Goal: Task Accomplishment & Management: Complete application form

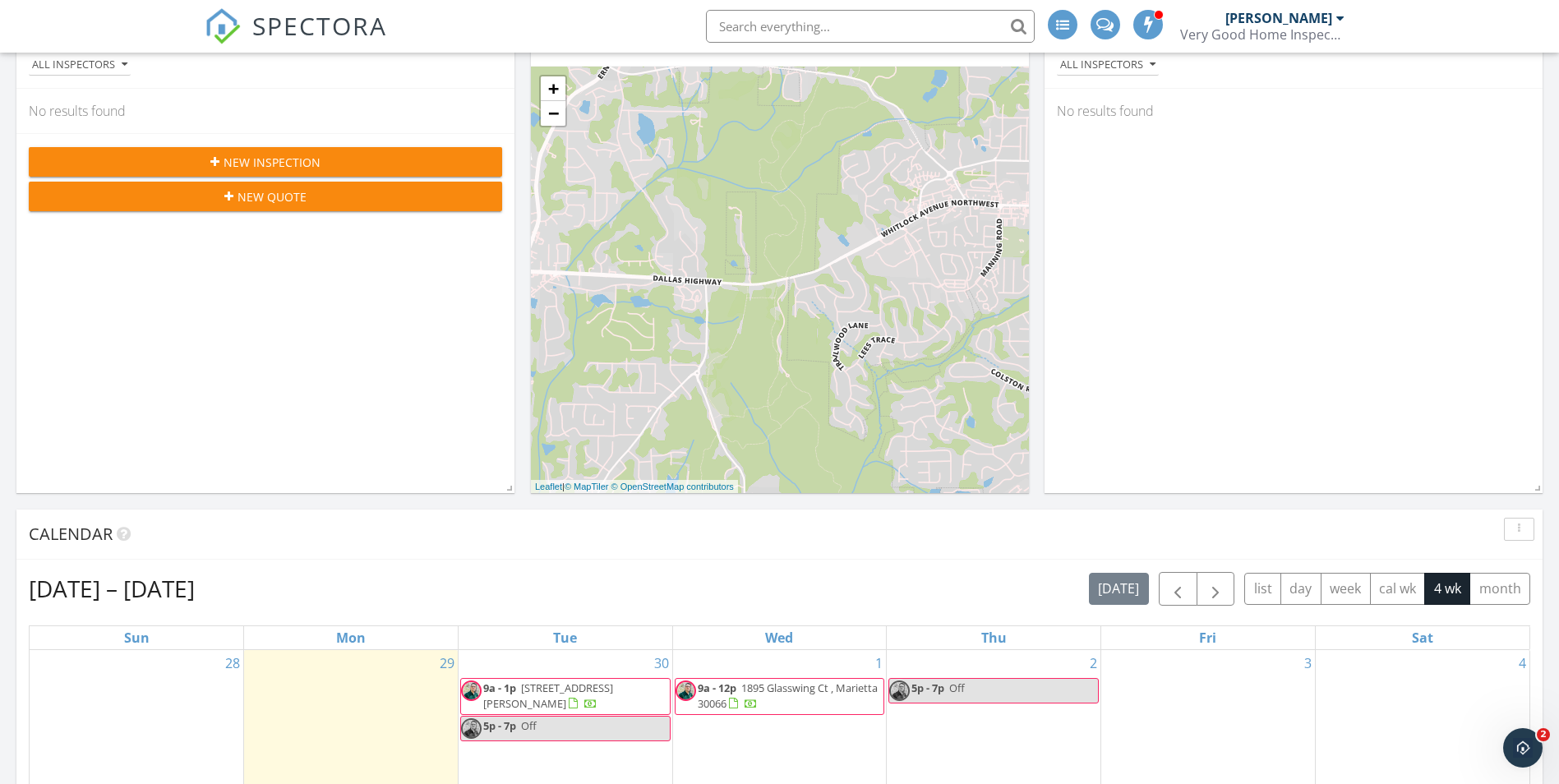
scroll to position [493, 0]
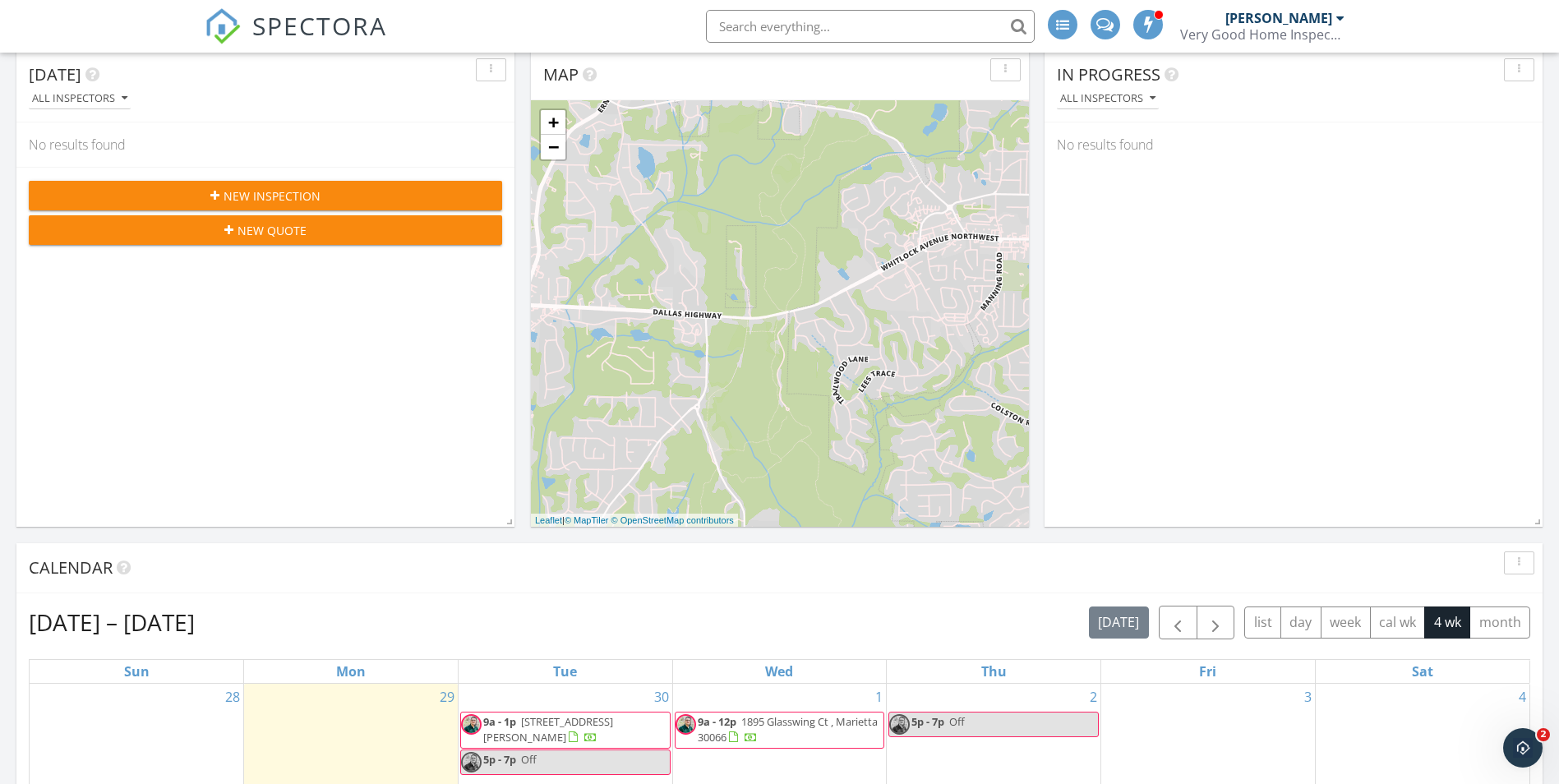
scroll to position [411, 0]
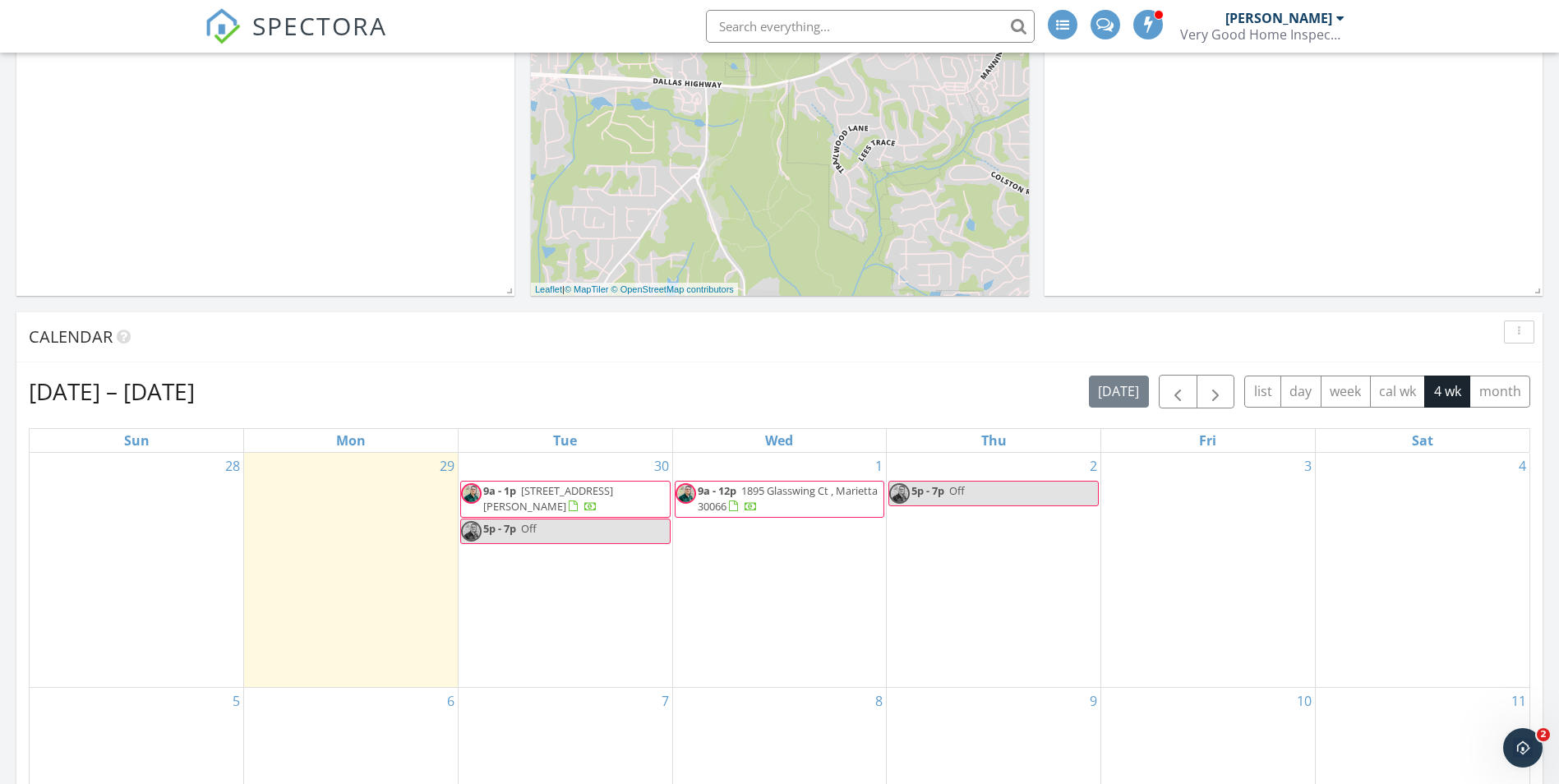
click at [554, 580] on div "30 9a - 1p 415 Newland way, Acworth 30102 5p - 7p Off" at bounding box center [565, 570] width 214 height 235
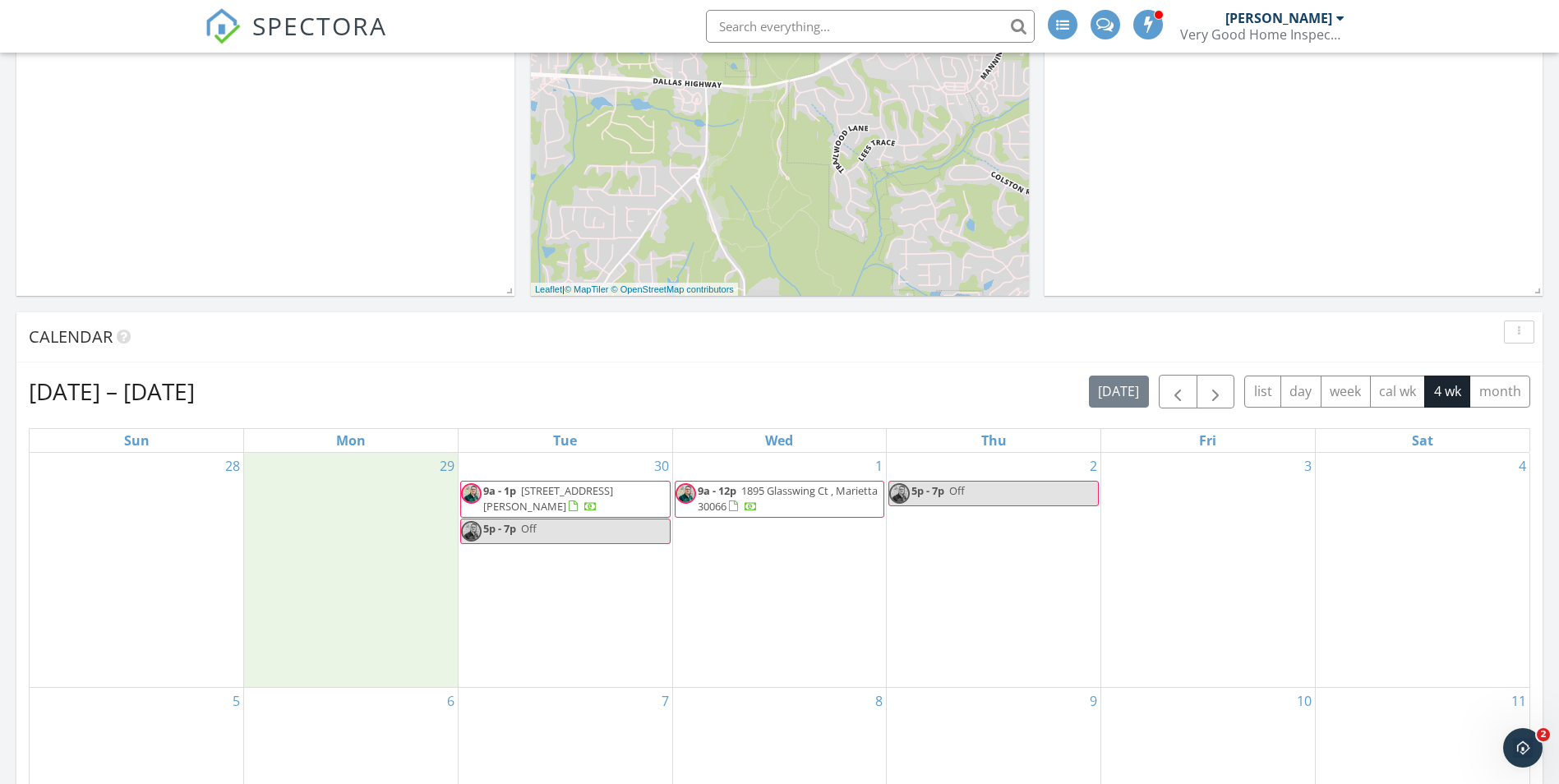
click at [358, 555] on div "29" at bounding box center [351, 570] width 214 height 235
click at [345, 527] on link "Event" at bounding box center [349, 529] width 84 height 26
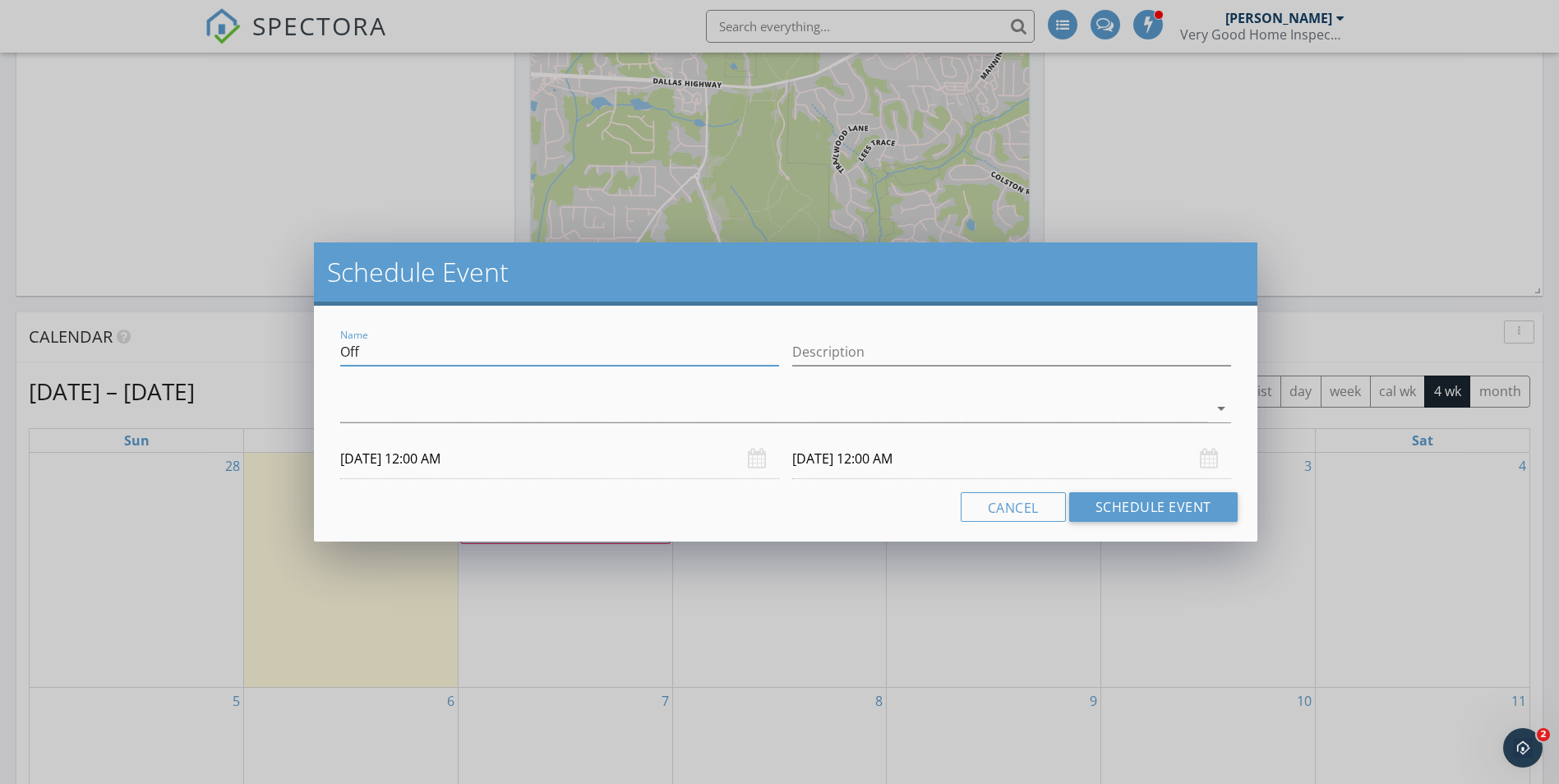
drag, startPoint x: 402, startPoint y: 357, endPoint x: 426, endPoint y: 355, distance: 24.1
click at [426, 355] on input "Off" at bounding box center [560, 352] width 439 height 27
type input "office work"
click at [843, 353] on input "Description" at bounding box center [1012, 352] width 439 height 27
drag, startPoint x: 1126, startPoint y: 354, endPoint x: 1033, endPoint y: 357, distance: 93.0
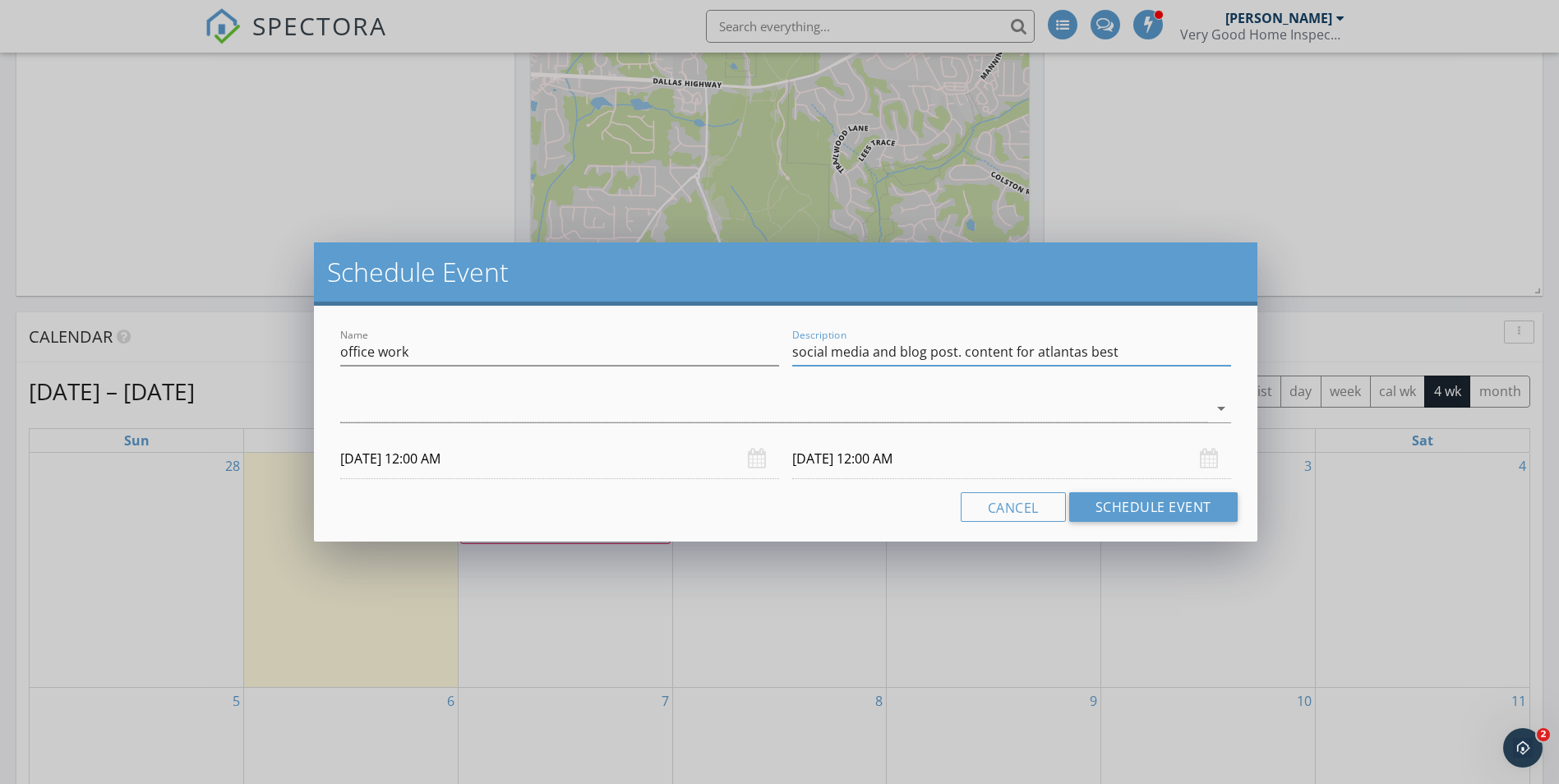
click at [1033, 357] on input "social media and blog post. content for atlantas best" at bounding box center [1012, 352] width 439 height 27
type input "social media and blog post. content for best of georgia fix jeep shirt shanty"
click at [1160, 397] on div at bounding box center [773, 409] width 867 height 27
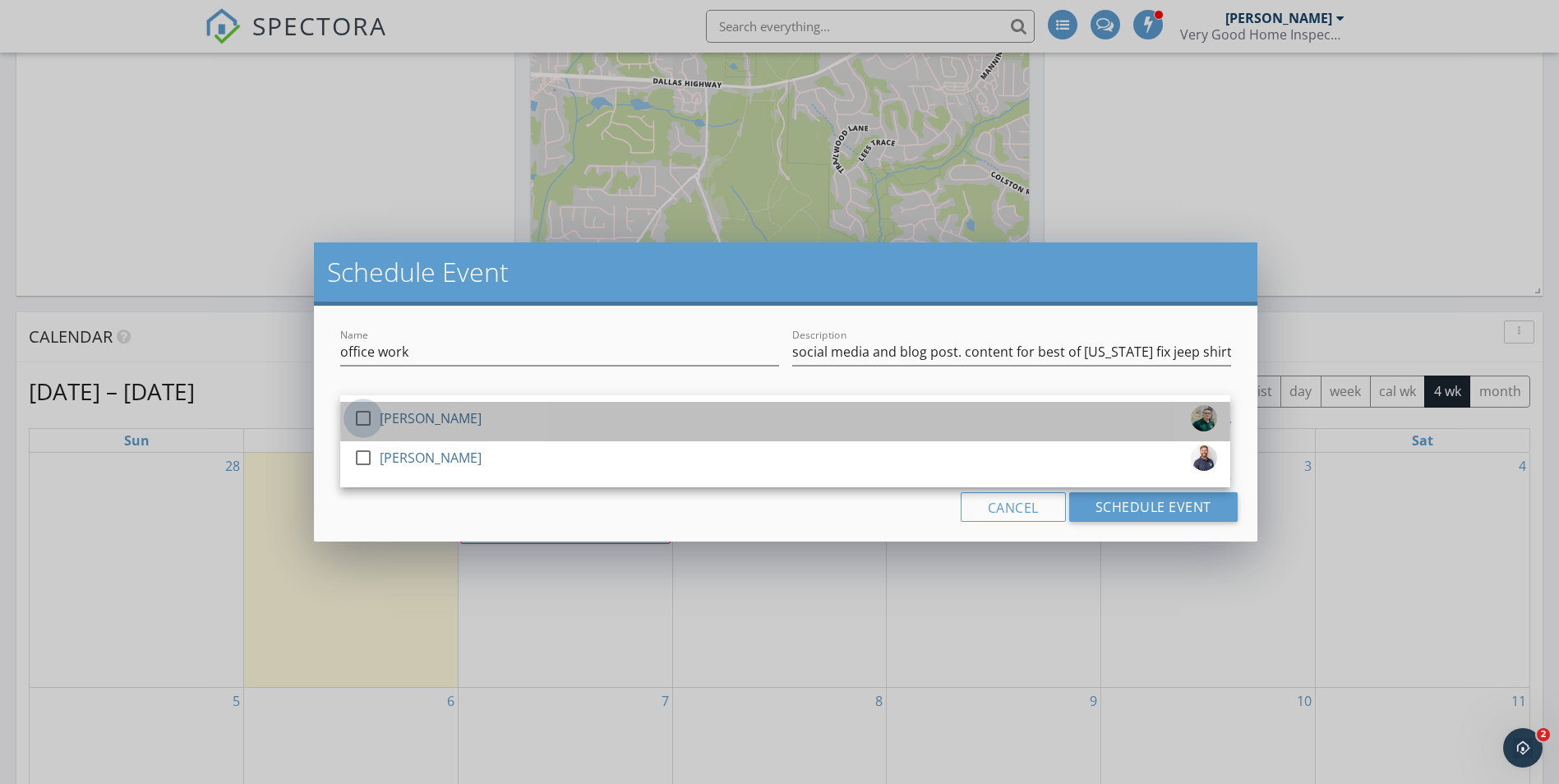
click at [358, 419] on div at bounding box center [363, 418] width 28 height 28
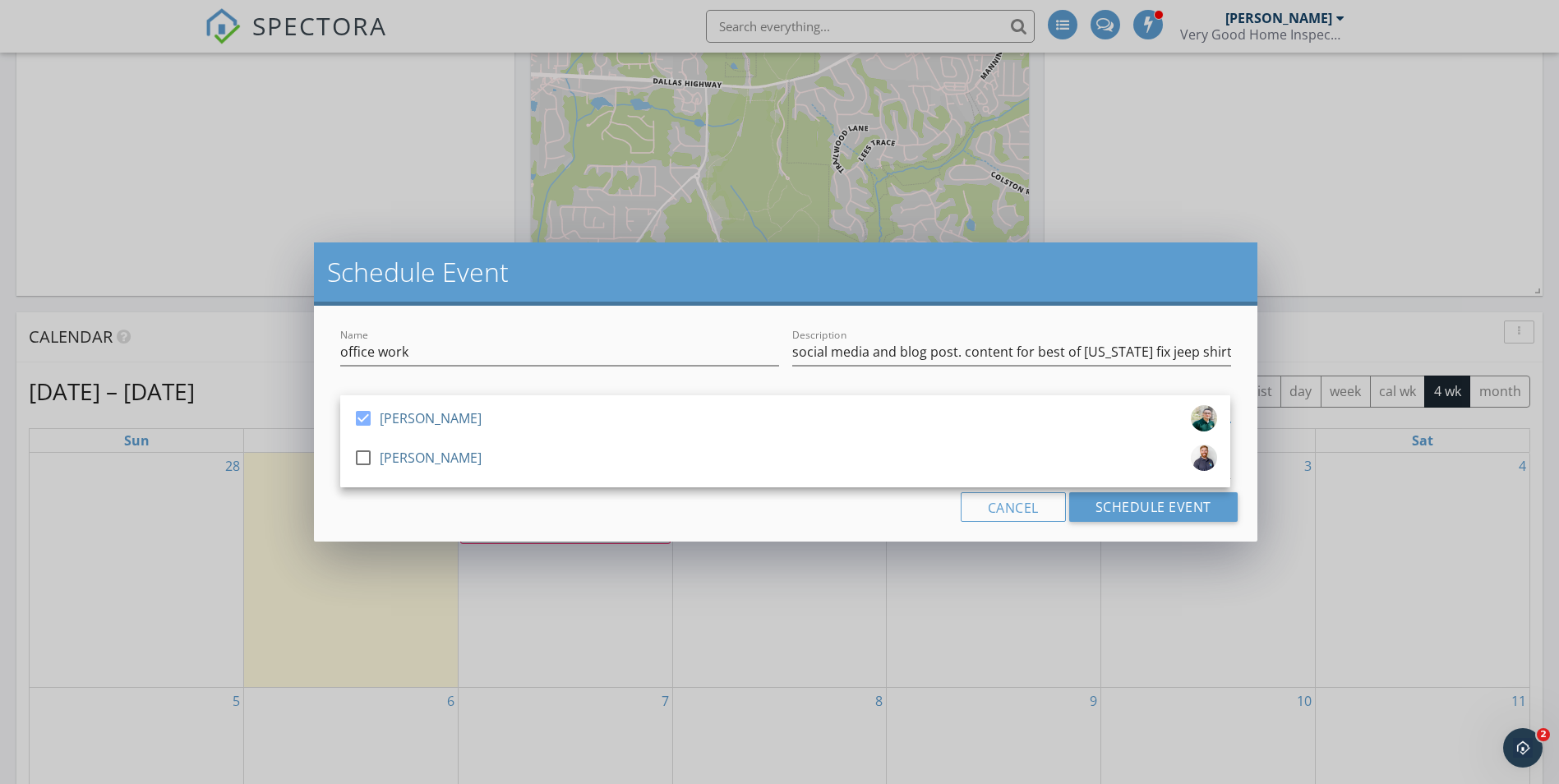
click at [418, 385] on div "check_box Joshua Young check_box_outline_blank Chad Atcheson Joshua Young arrow…" at bounding box center [785, 411] width 903 height 56
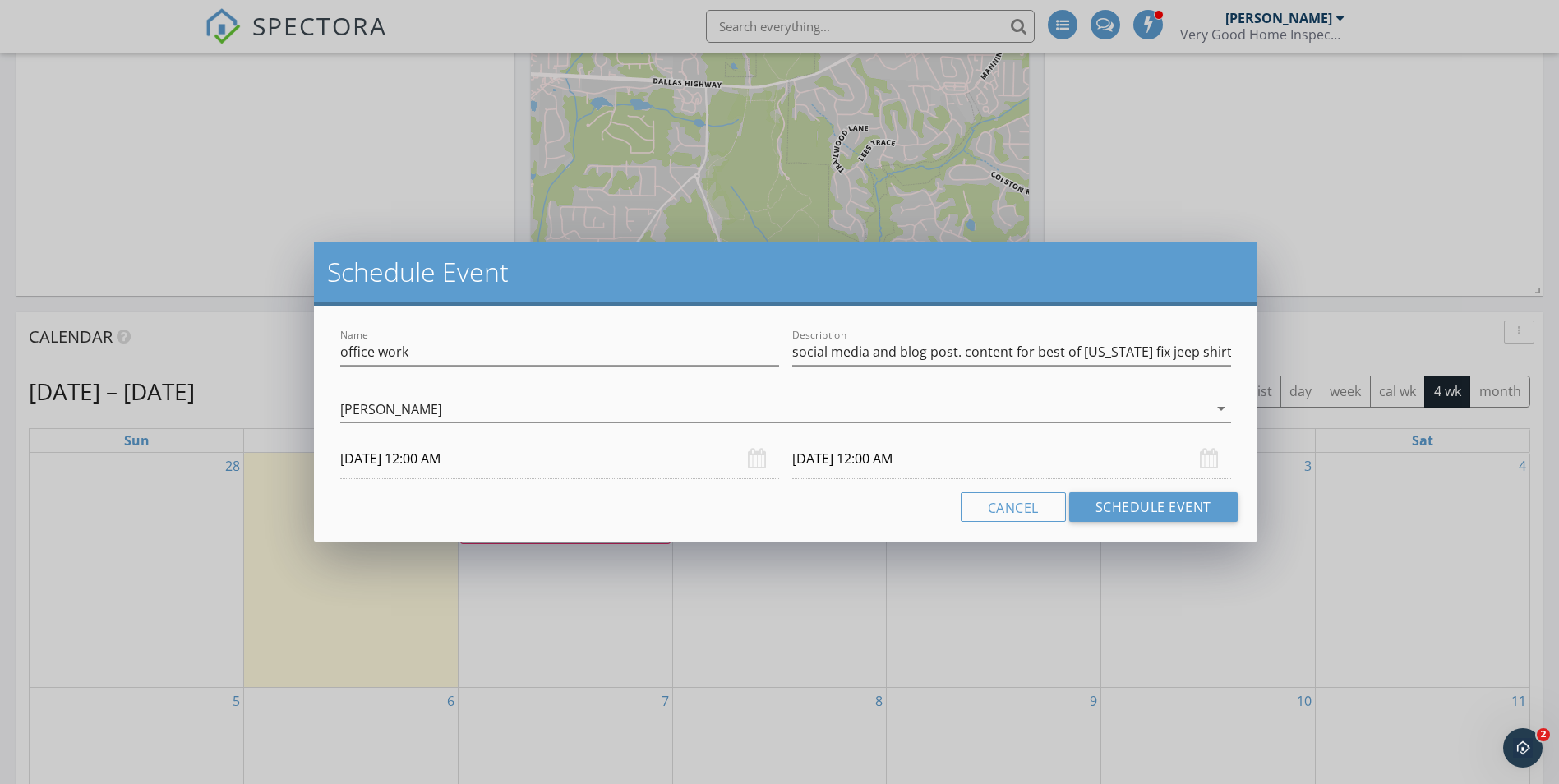
click at [444, 465] on input "09/29/2025 12:00 AM" at bounding box center [560, 459] width 439 height 41
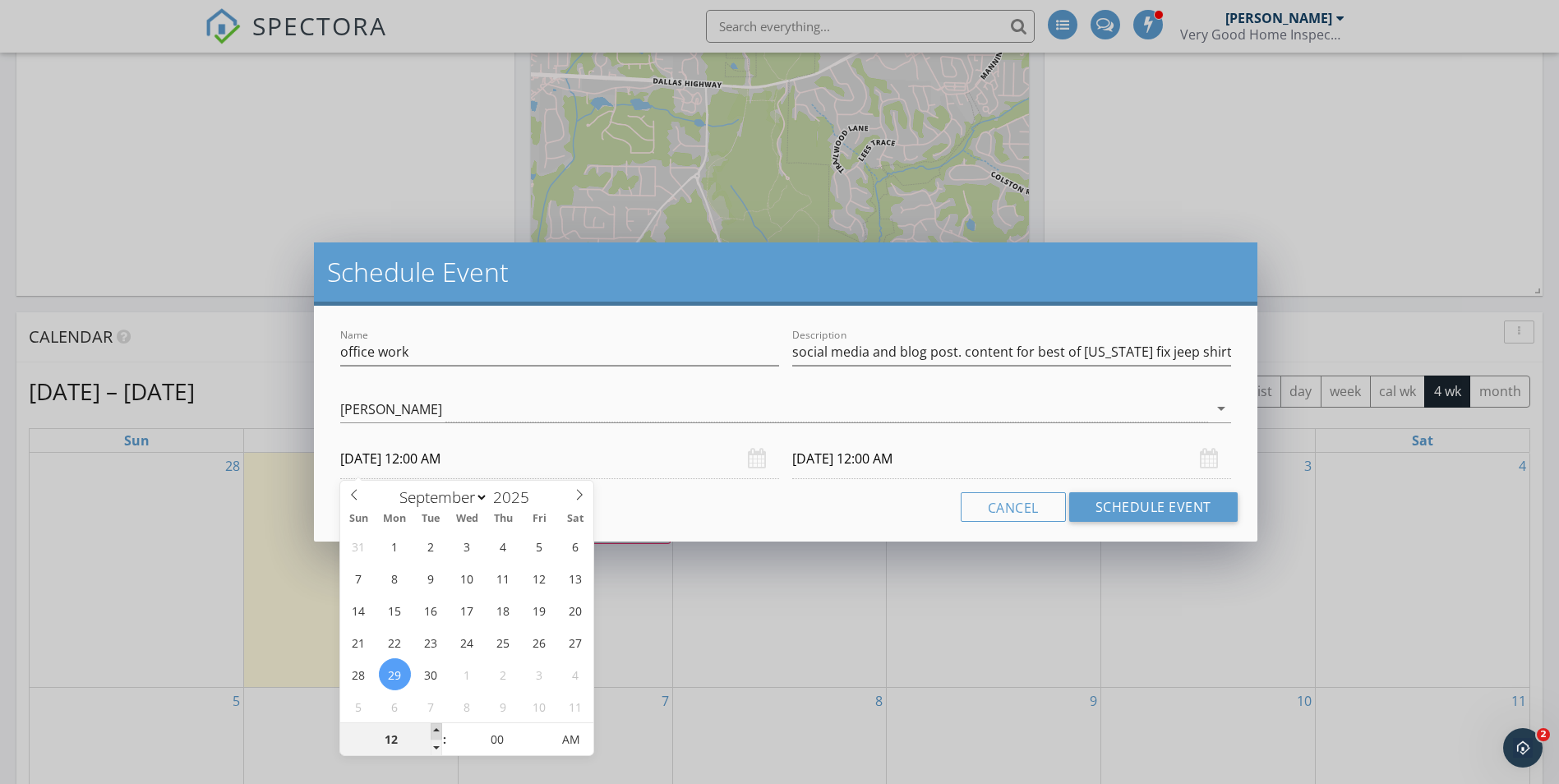
type input "01"
type input "09/29/2025 1:00 AM"
click at [435, 730] on span at bounding box center [436, 732] width 12 height 17
type input "02"
type input "09/29/2025 2:00 AM"
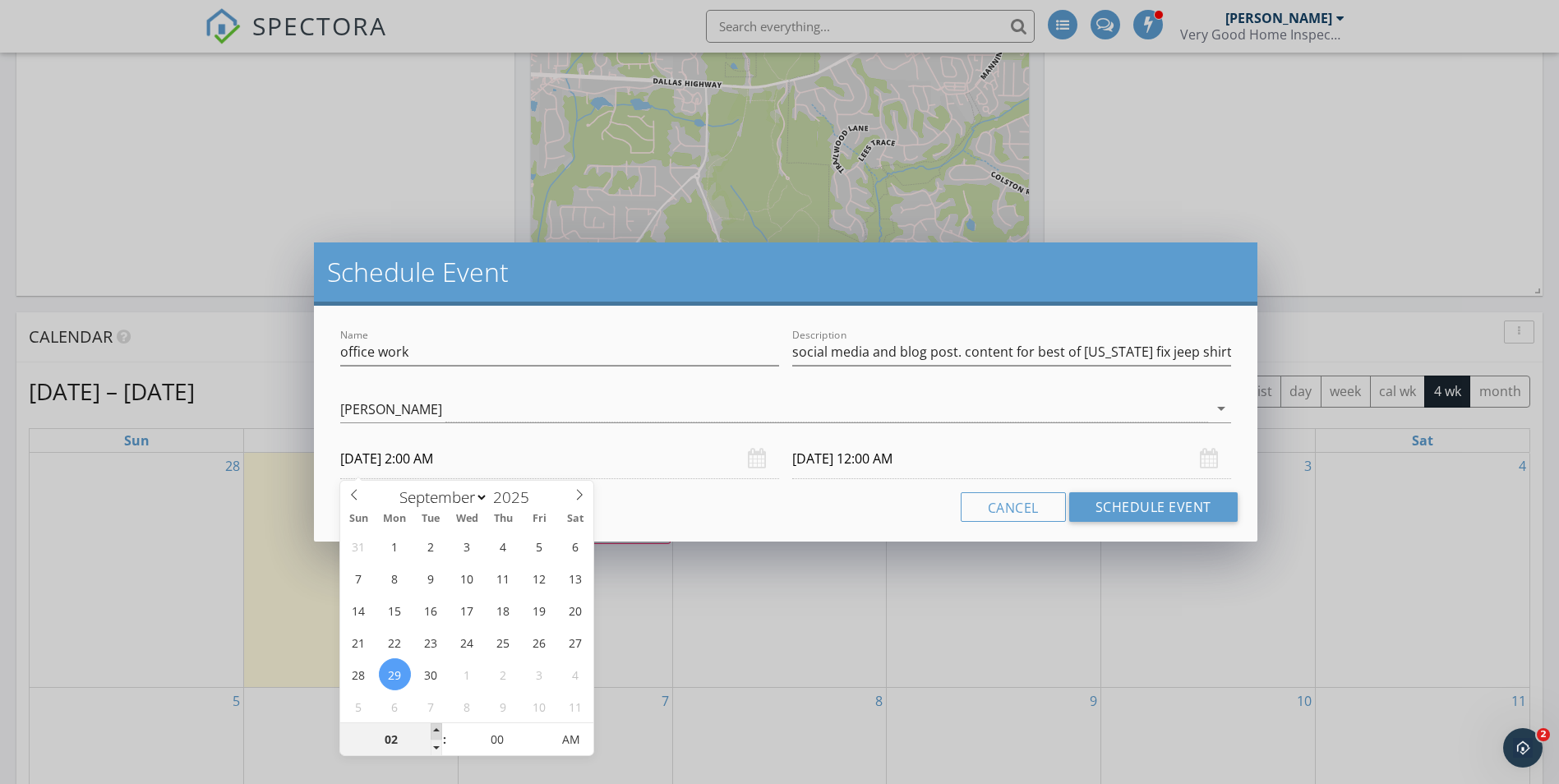
click at [435, 730] on span at bounding box center [436, 732] width 12 height 17
type input "03"
type input "09/29/2025 3:00 AM"
click at [435, 730] on span at bounding box center [436, 732] width 12 height 17
type input "04"
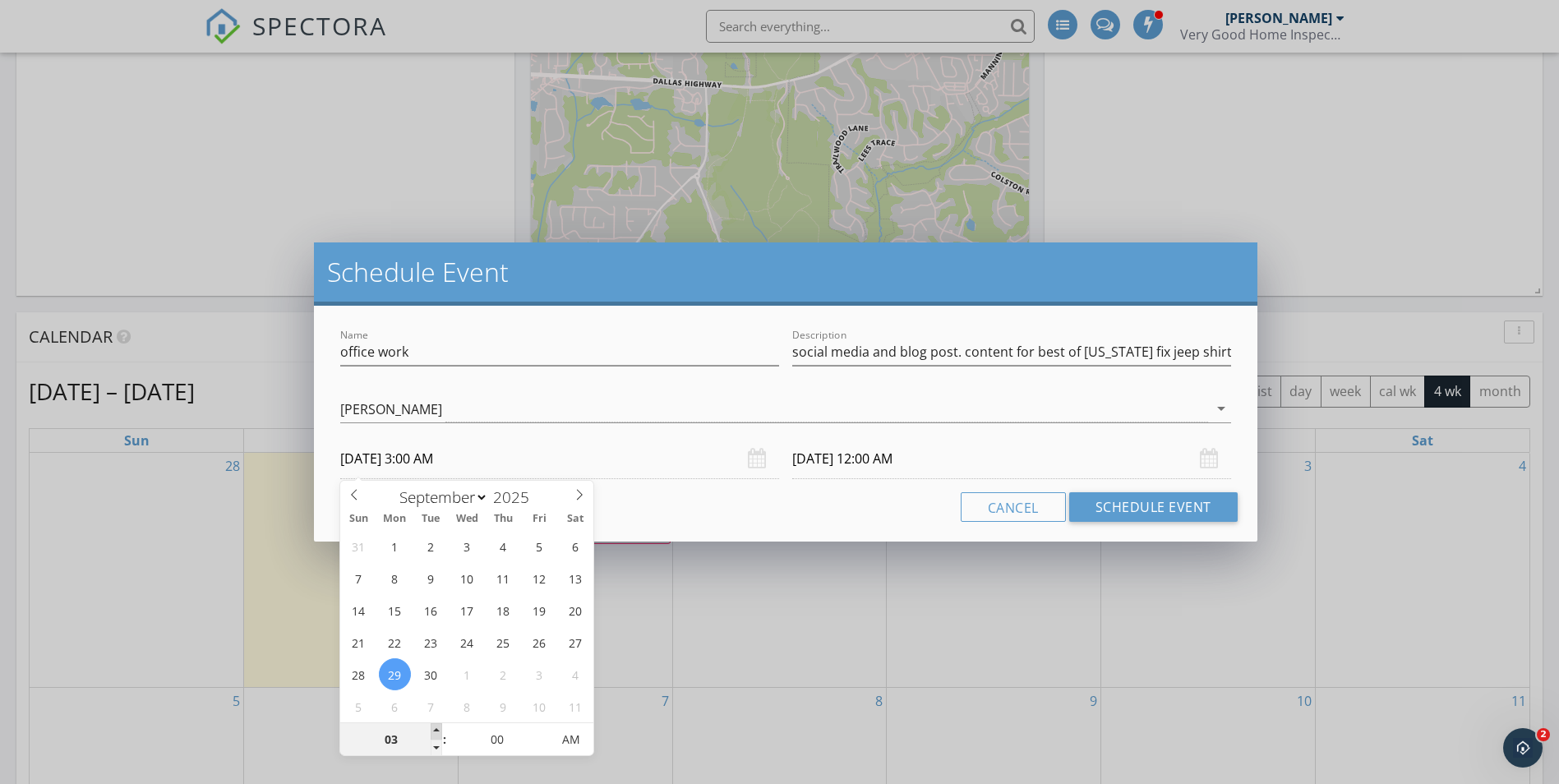
type input "09/29/2025 4:00 AM"
click at [435, 730] on span at bounding box center [436, 732] width 12 height 17
type input "05"
type input "09/29/2025 5:00 AM"
click at [435, 730] on span at bounding box center [436, 732] width 12 height 17
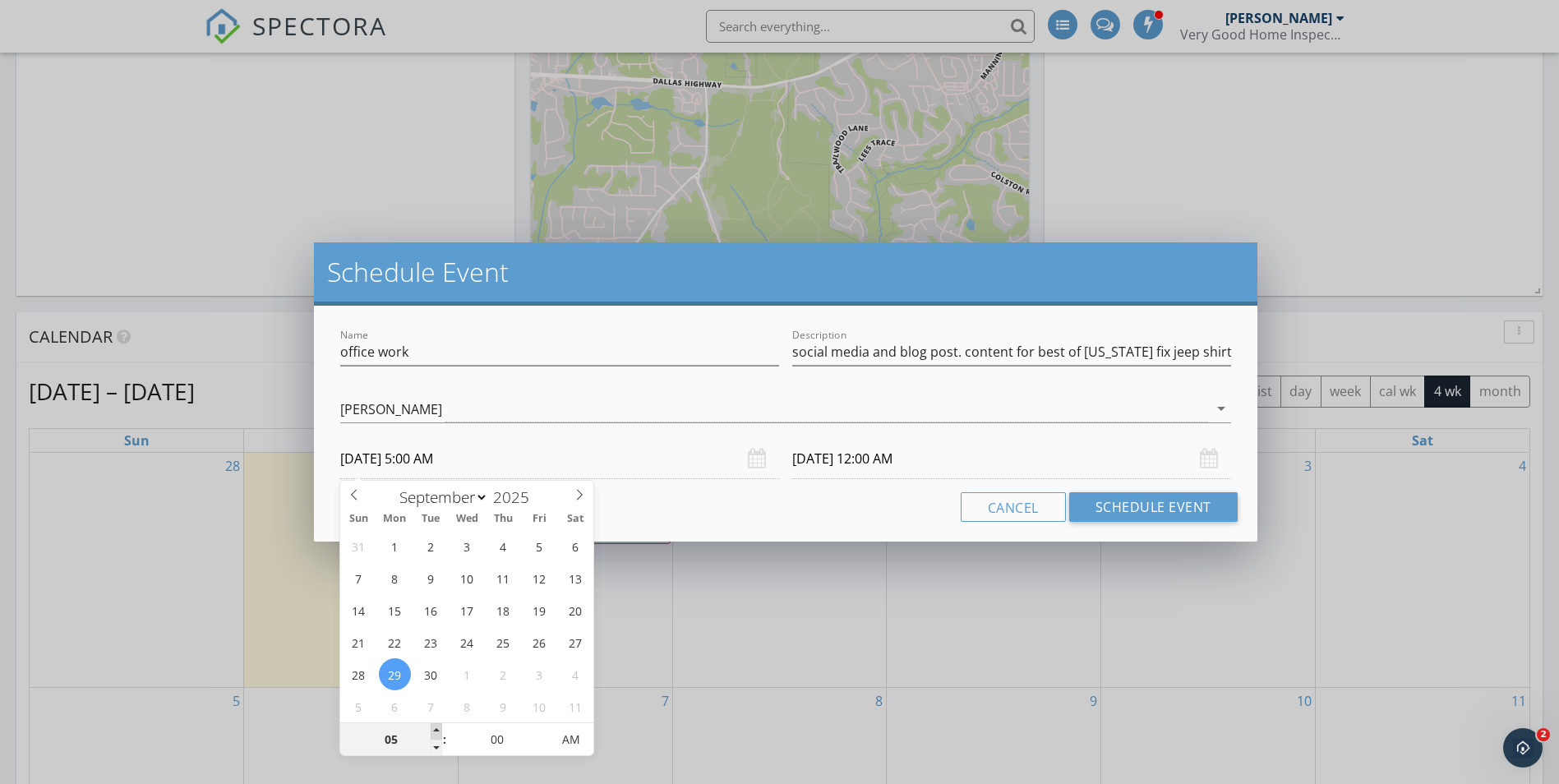
type input "06"
type input "09/29/2025 6:00 AM"
click at [435, 730] on span at bounding box center [436, 732] width 12 height 17
type input "07"
type input "09/29/2025 7:00 AM"
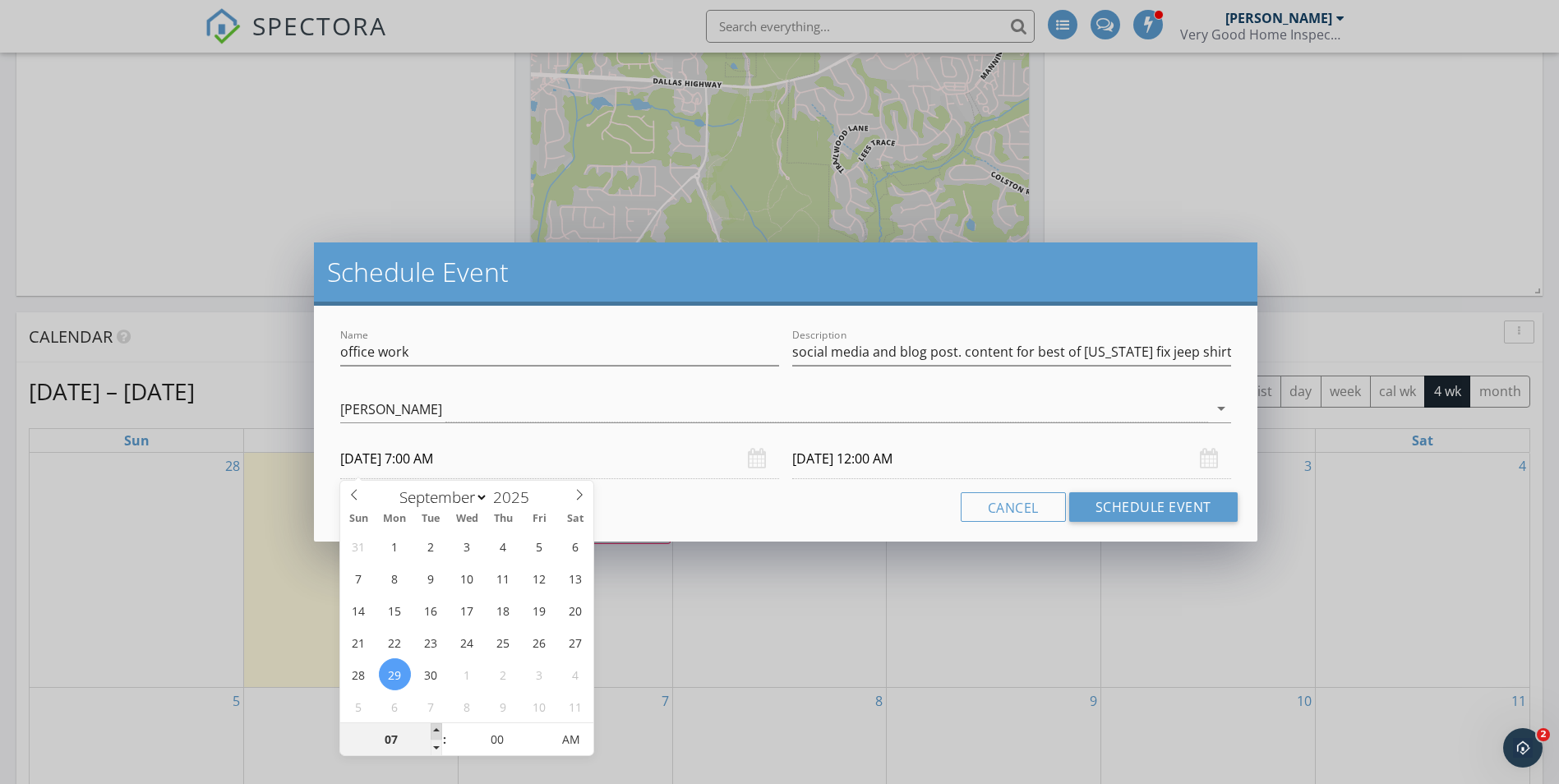
click at [435, 730] on span at bounding box center [436, 732] width 12 height 17
type input "08"
type input "09/29/2025 8:00 AM"
click at [435, 730] on span at bounding box center [436, 732] width 12 height 17
type input "09/30/2025 8:00 AM"
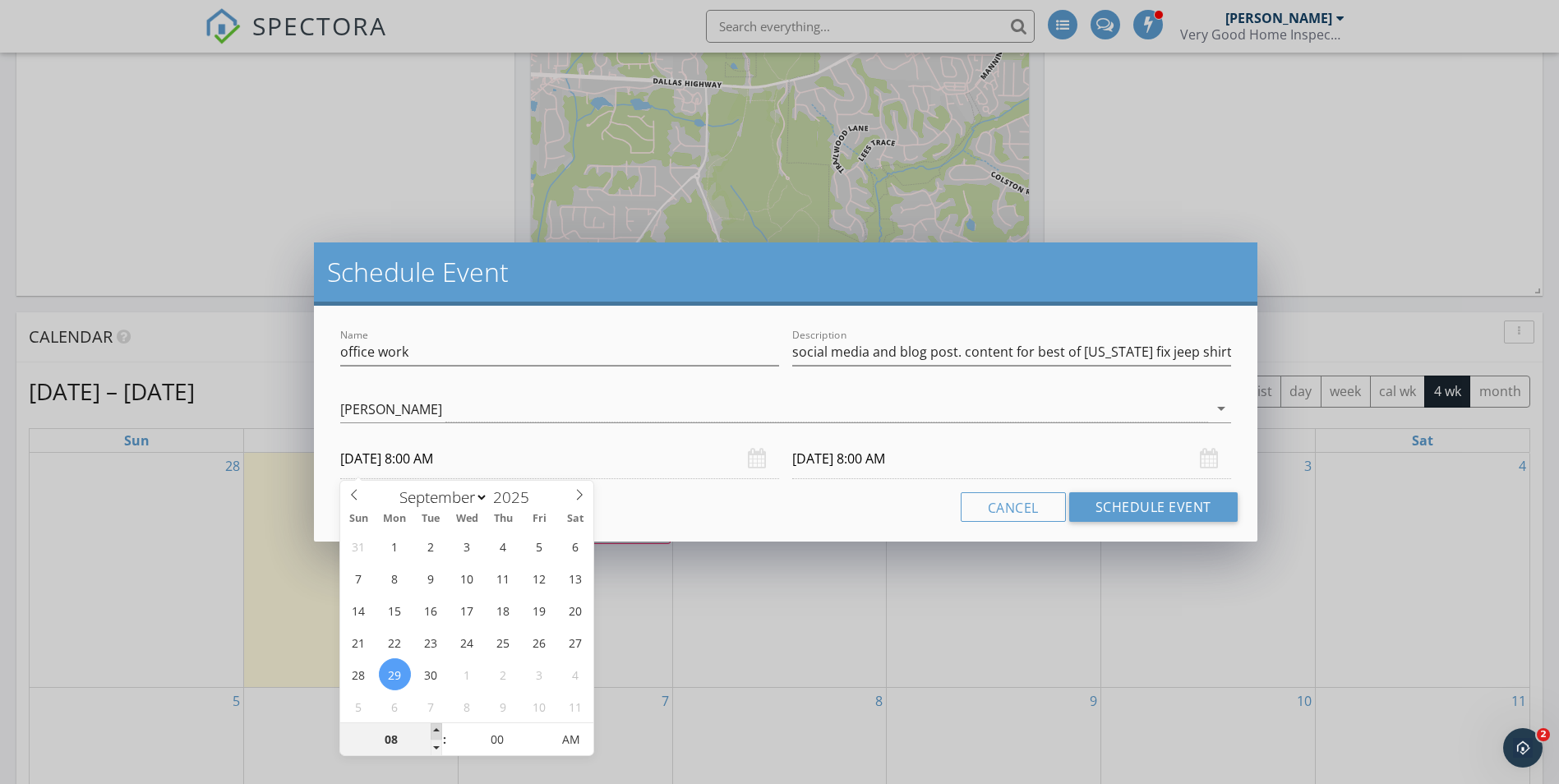
type input "09"
type input "09/29/2025 9:00 AM"
click at [435, 730] on span at bounding box center [436, 732] width 12 height 17
type input "09/30/2025 9:00 AM"
type input "05"
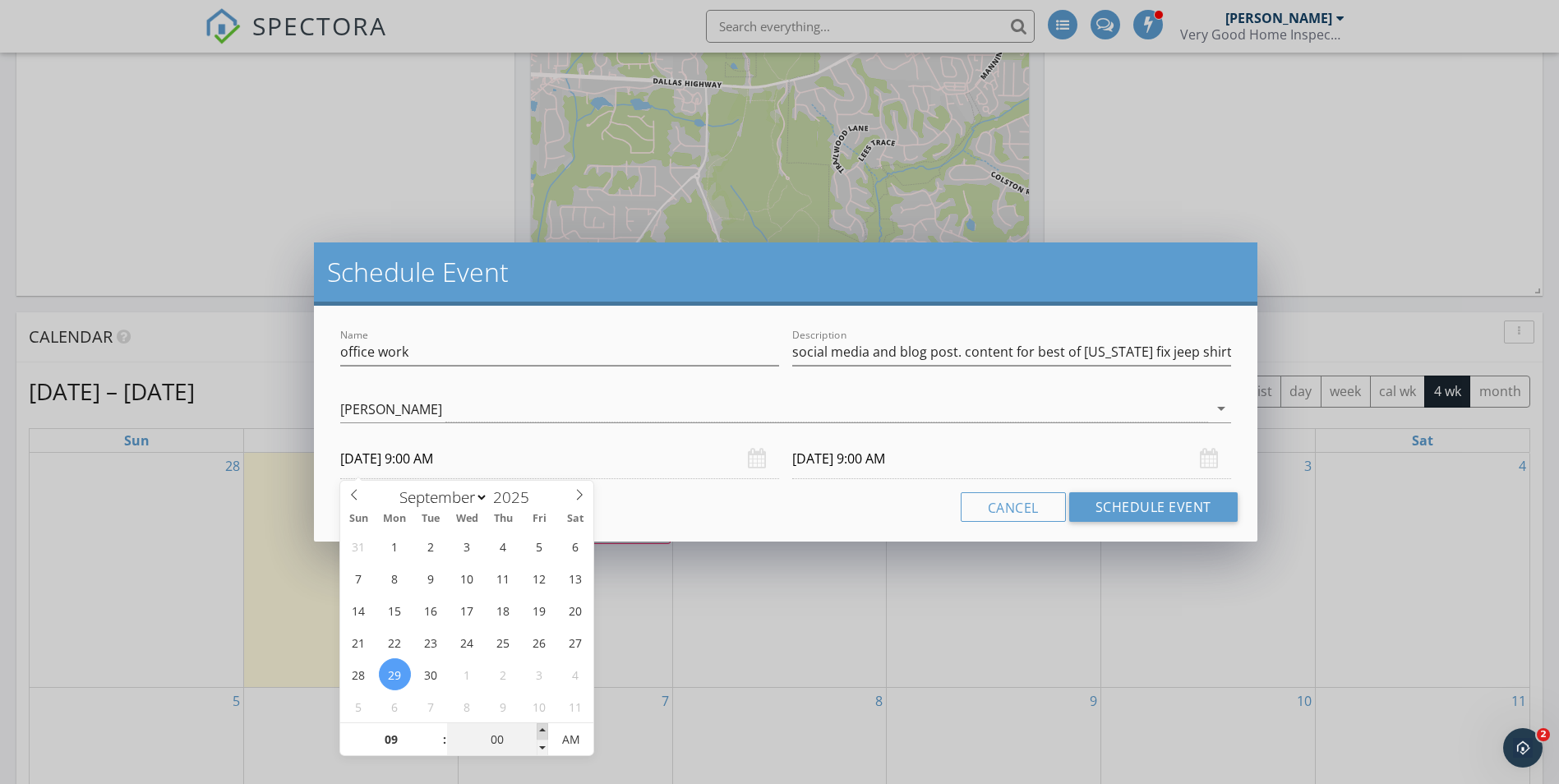
type input "09/29/2025 9:05 AM"
click at [538, 730] on span at bounding box center [542, 732] width 12 height 17
type input "10"
type input "09/29/2025 9:10 AM"
click at [538, 730] on span at bounding box center [542, 732] width 12 height 17
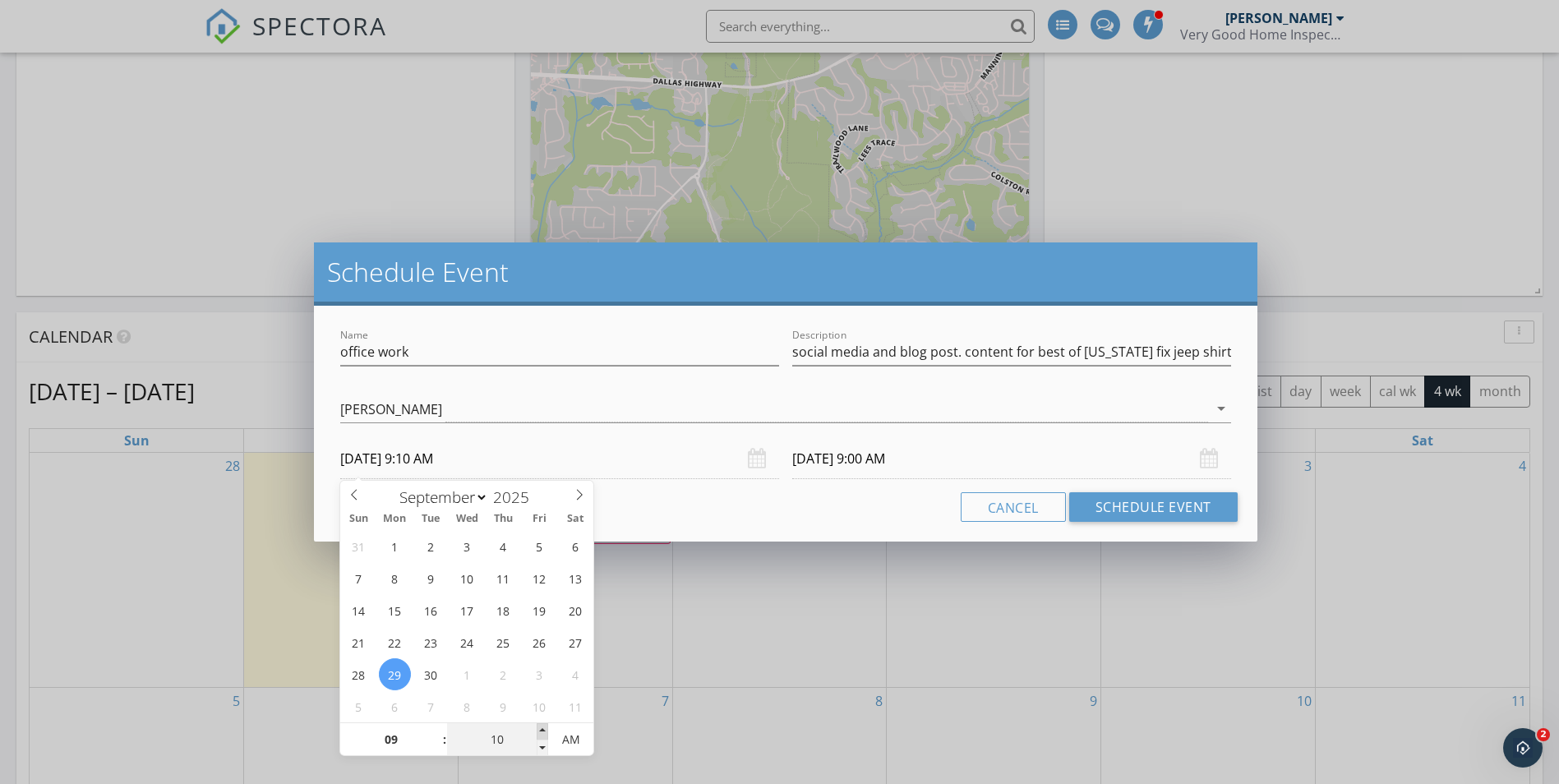
type input "15"
type input "09/29/2025 9:15 AM"
click at [538, 730] on span at bounding box center [542, 732] width 12 height 17
type input "20"
type input "09/29/2025 9:20 AM"
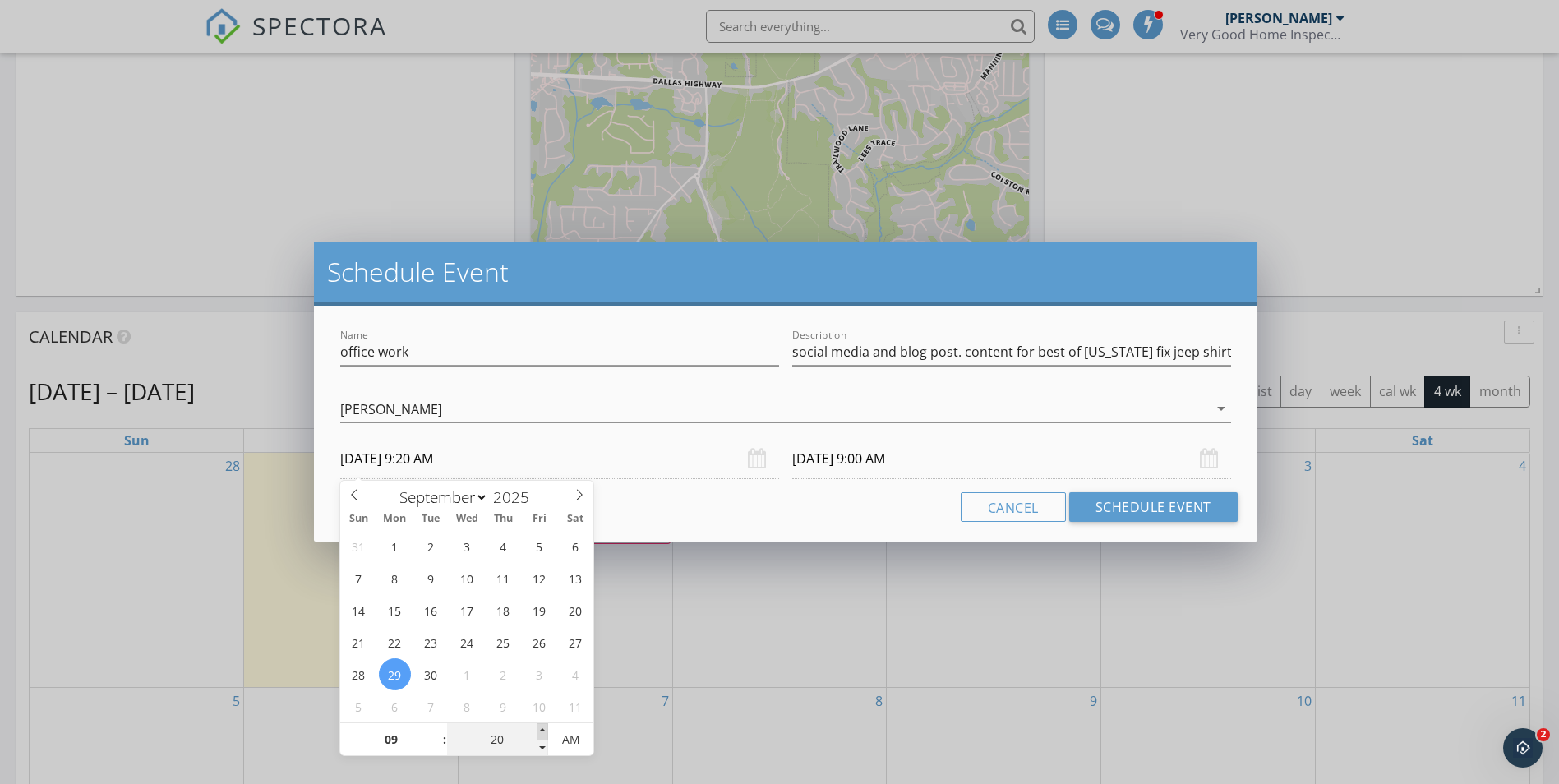
click at [538, 730] on span at bounding box center [542, 732] width 12 height 17
type input "25"
type input "09/29/2025 9:25 AM"
click at [538, 730] on span at bounding box center [542, 732] width 12 height 17
type input "30"
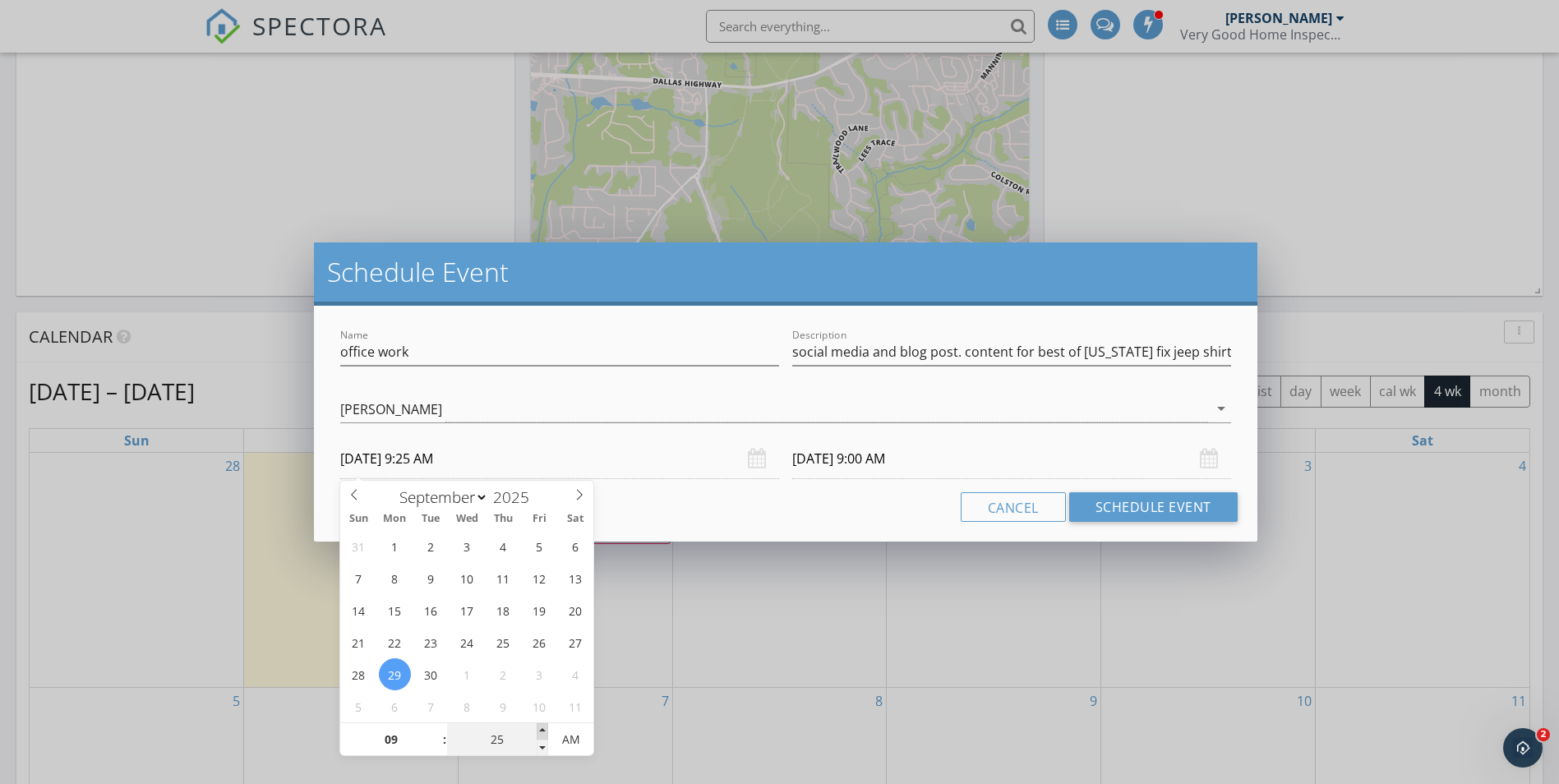
type input "09/29/2025 9:30 AM"
click at [538, 729] on span at bounding box center [542, 732] width 12 height 17
type input "35"
type input "09/29/2025 9:35 AM"
click at [538, 729] on span at bounding box center [542, 732] width 12 height 17
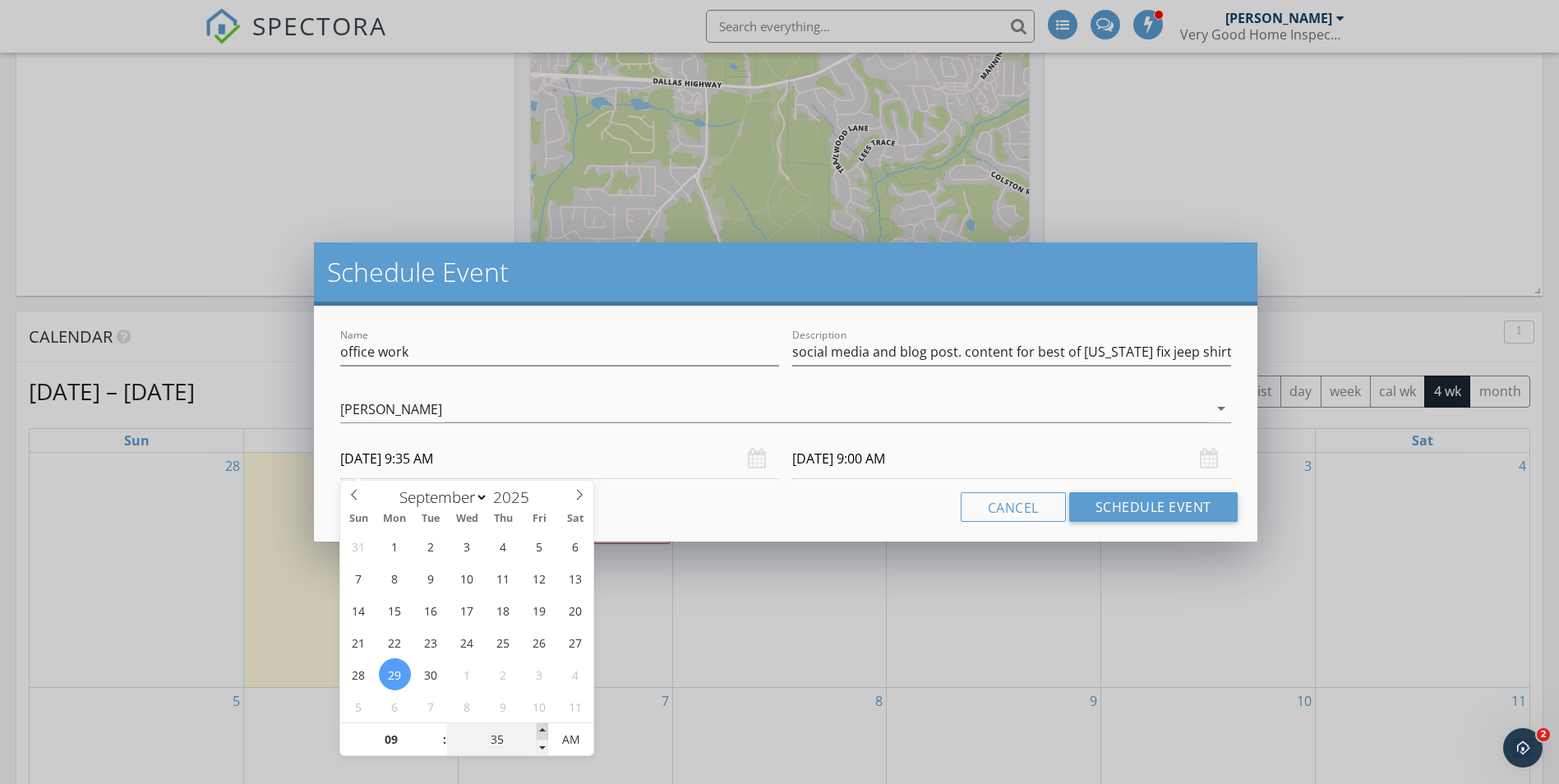
type input "09/30/2025 9:35 AM"
type input "30"
type input "09/29/2025 9:30 AM"
click at [541, 745] on span at bounding box center [542, 748] width 12 height 17
click at [820, 523] on div "Name office work Description social media and blog post. content for best of ge…" at bounding box center [785, 423] width 943 height 236
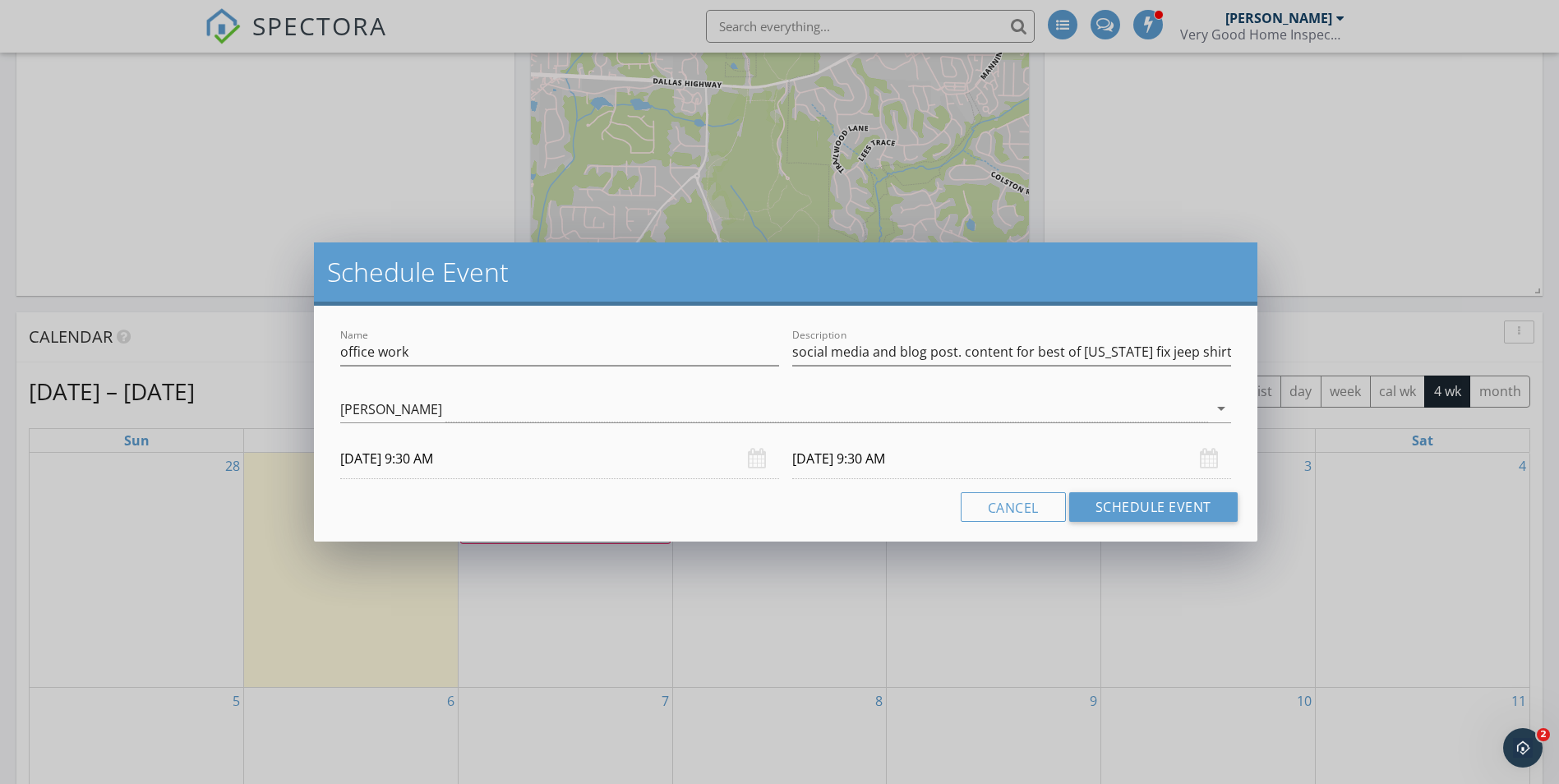
click at [894, 460] on input "09/30/2025 9:30 AM" at bounding box center [1012, 459] width 439 height 41
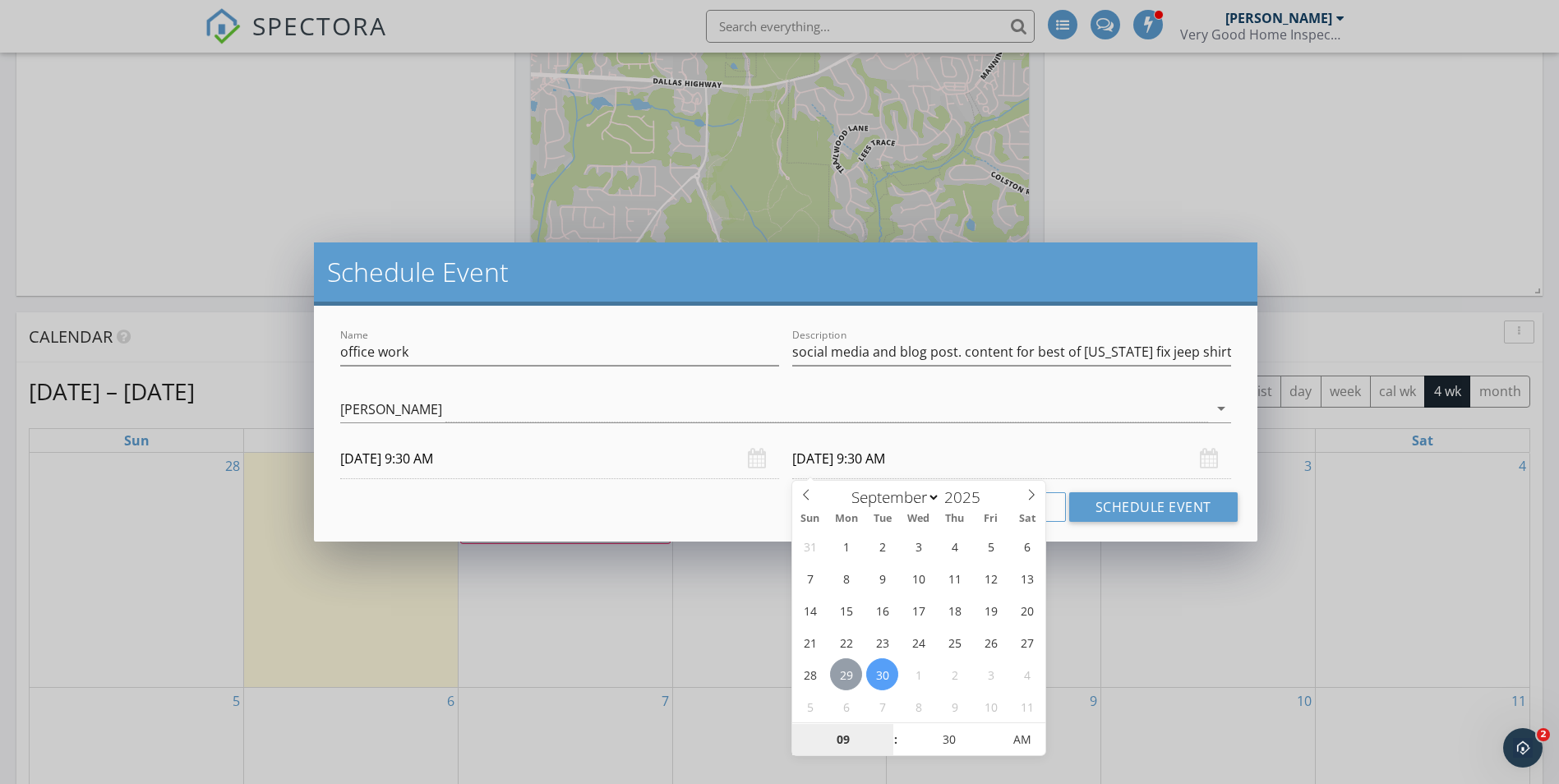
type input "09/29/2025 9:30 AM"
click at [762, 507] on div "Cancel Schedule Event" at bounding box center [785, 507] width 903 height 30
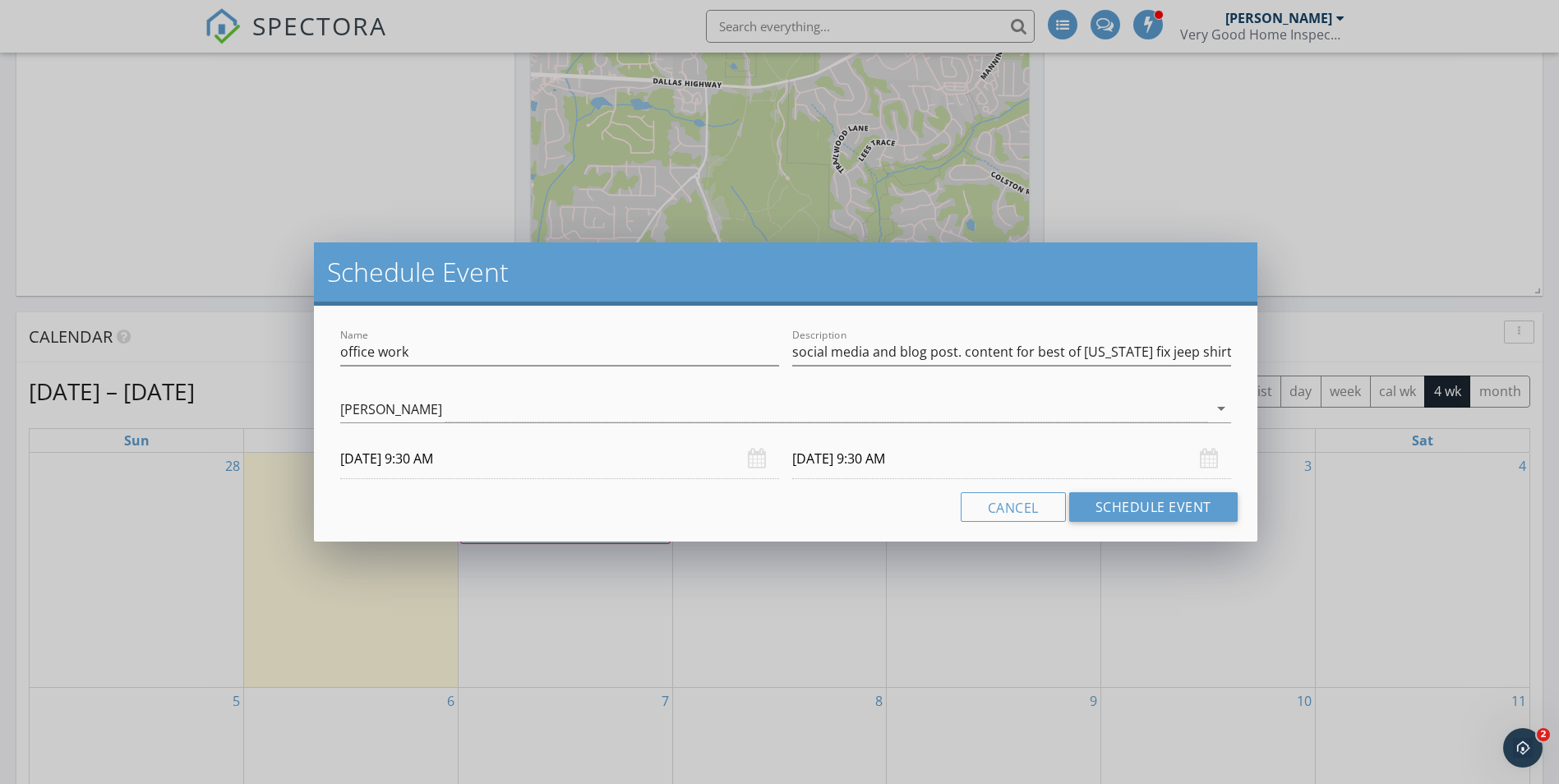
click at [851, 457] on input "09/29/2025 9:30 AM" at bounding box center [1012, 459] width 439 height 41
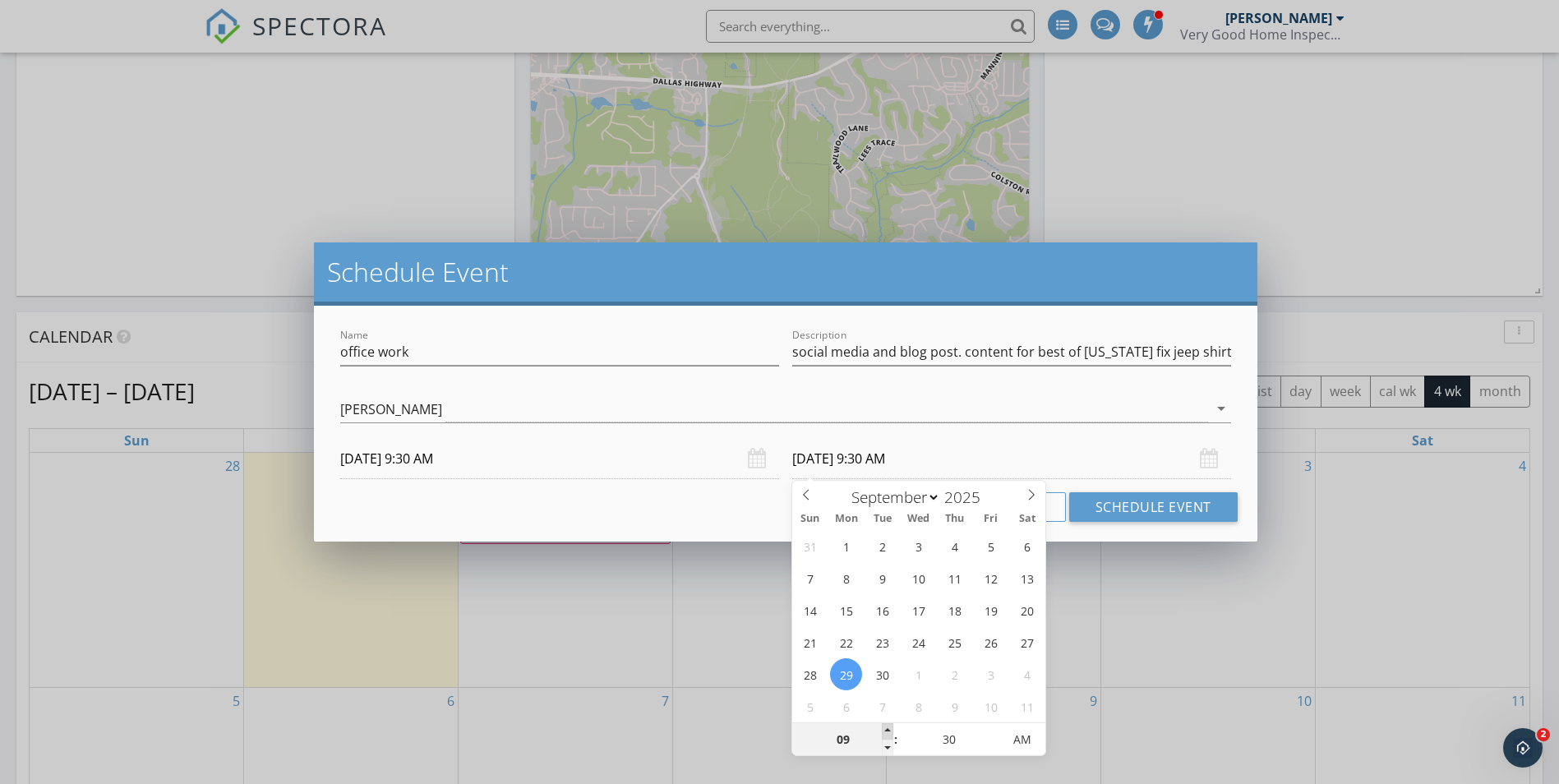
type input "10"
type input "09/29/2025 10:30 AM"
click at [887, 729] on span at bounding box center [888, 732] width 12 height 17
type input "11"
type input "09/29/2025 11:30 AM"
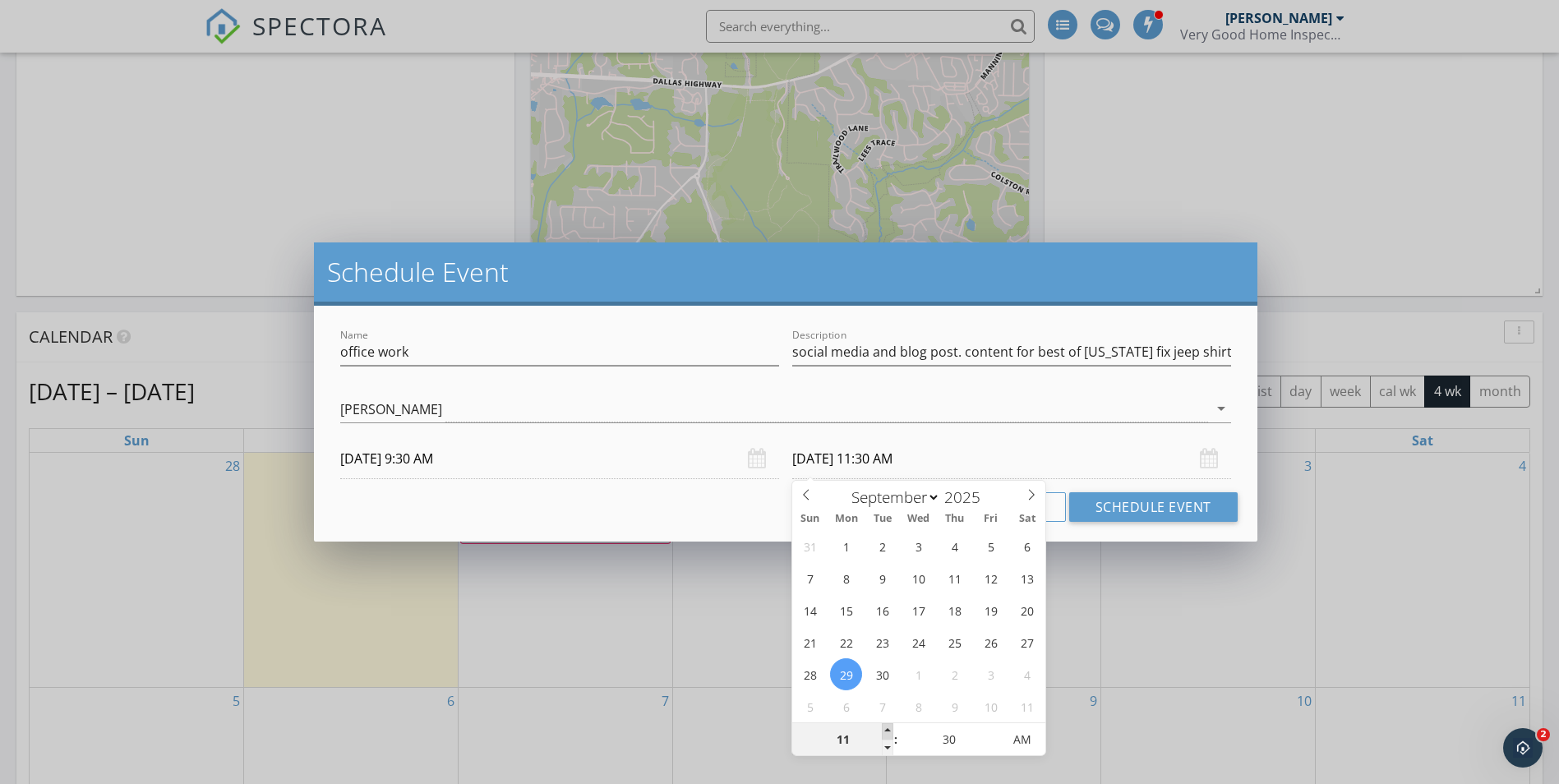
click at [887, 729] on span at bounding box center [888, 732] width 12 height 17
type input "12"
type input "09/29/2025 12:30 PM"
click at [887, 729] on span at bounding box center [888, 732] width 12 height 17
type input "01"
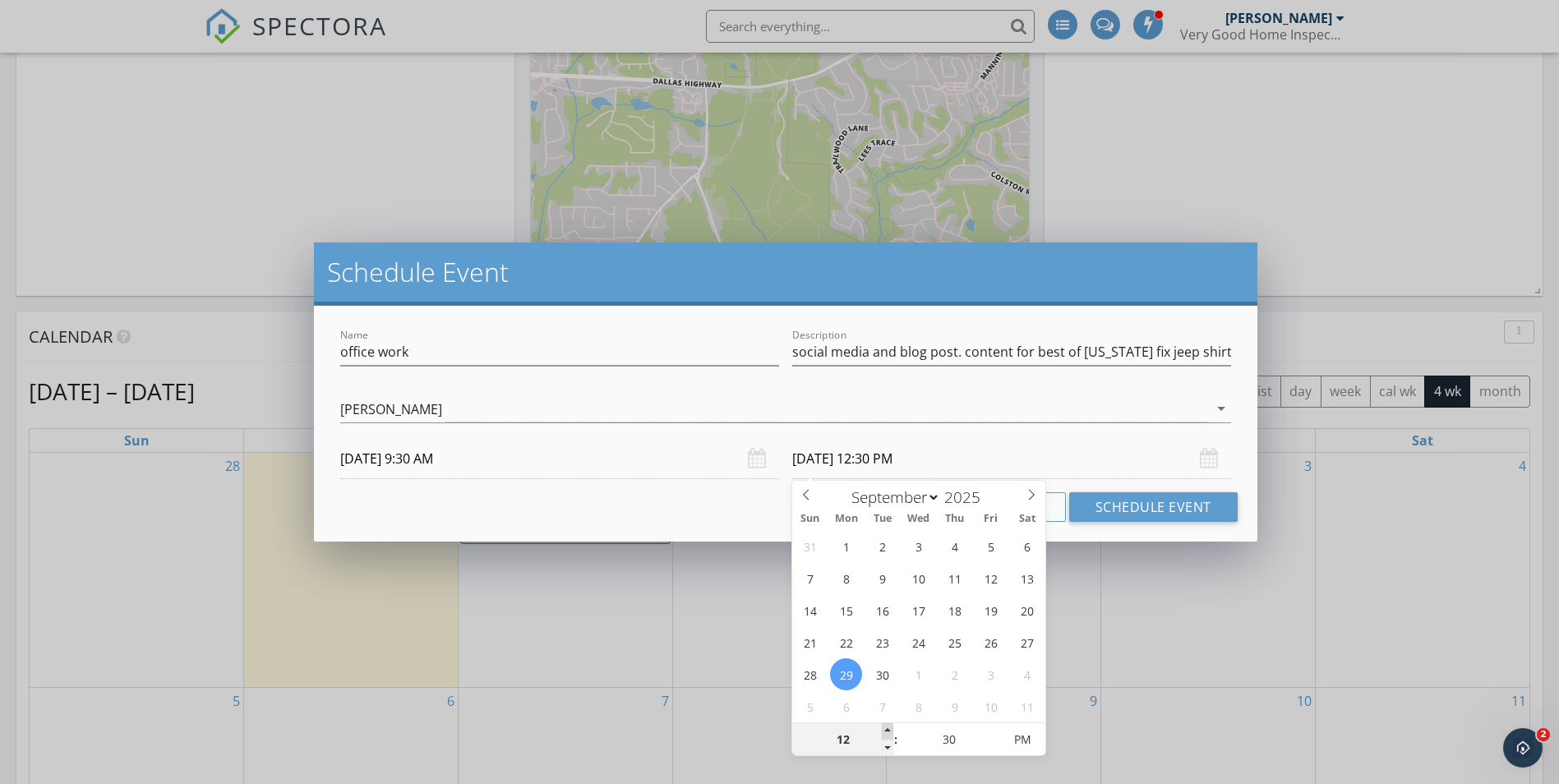
type input "09/29/2025 1:30 PM"
click at [887, 729] on span at bounding box center [888, 732] width 12 height 17
type input "02"
type input "09/29/2025 2:30 PM"
click at [887, 729] on span at bounding box center [888, 732] width 12 height 17
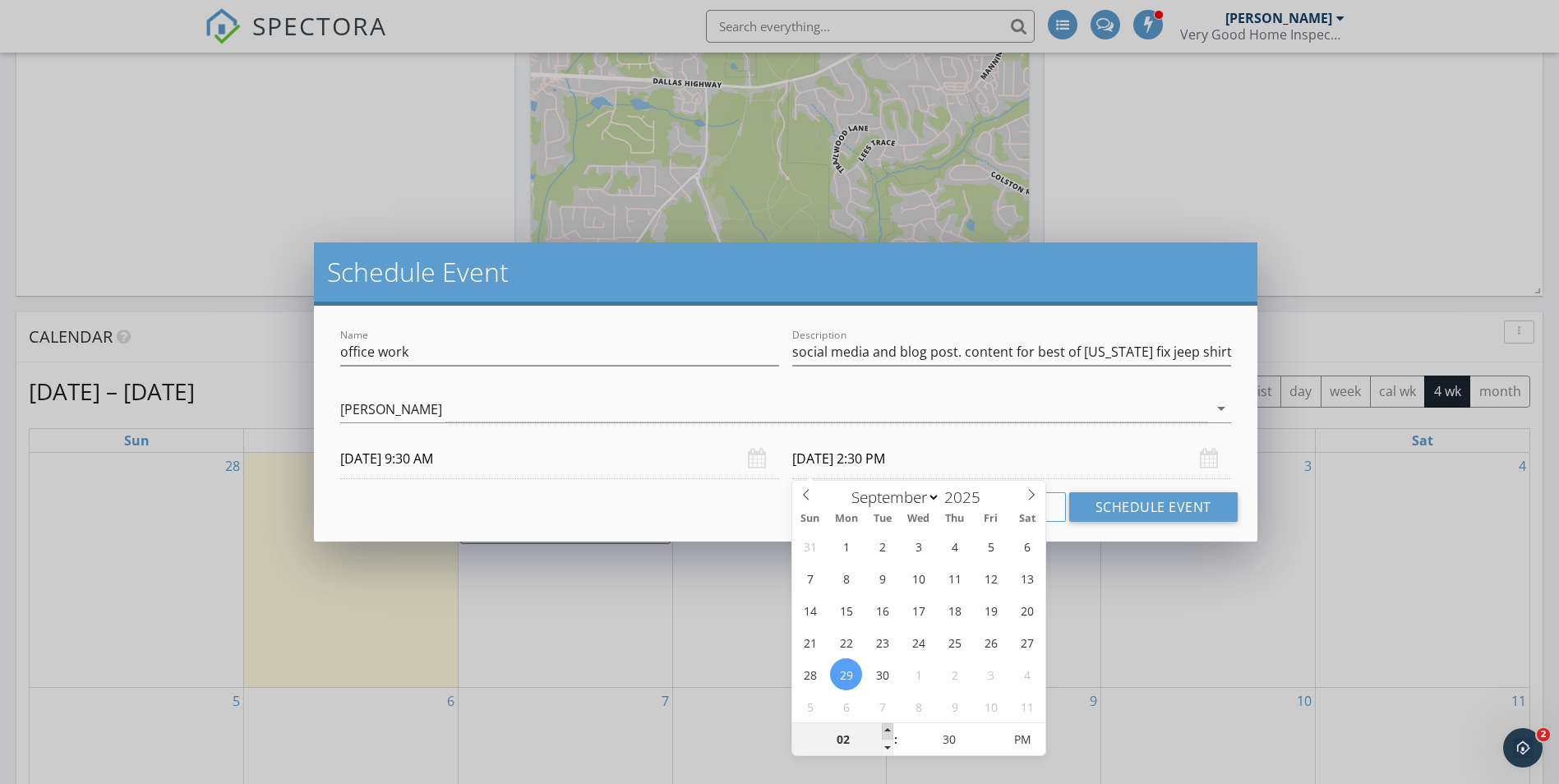
type input "03"
type input "09/29/2025 3:30 PM"
click at [887, 729] on span at bounding box center [888, 732] width 12 height 17
click at [1143, 507] on button "Schedule Event" at bounding box center [1154, 507] width 169 height 30
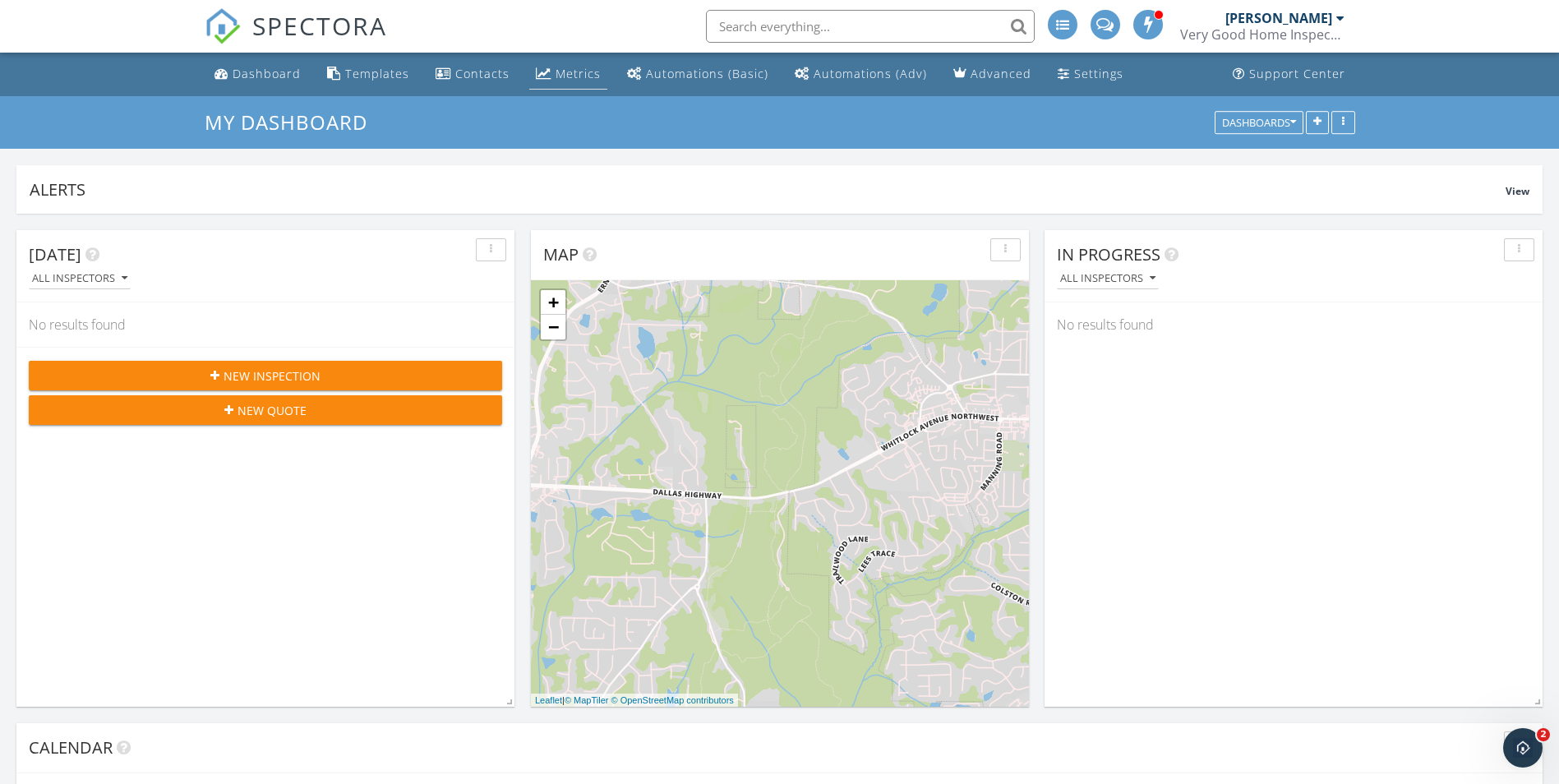
click at [569, 73] on div "Metrics" at bounding box center [578, 73] width 46 height 16
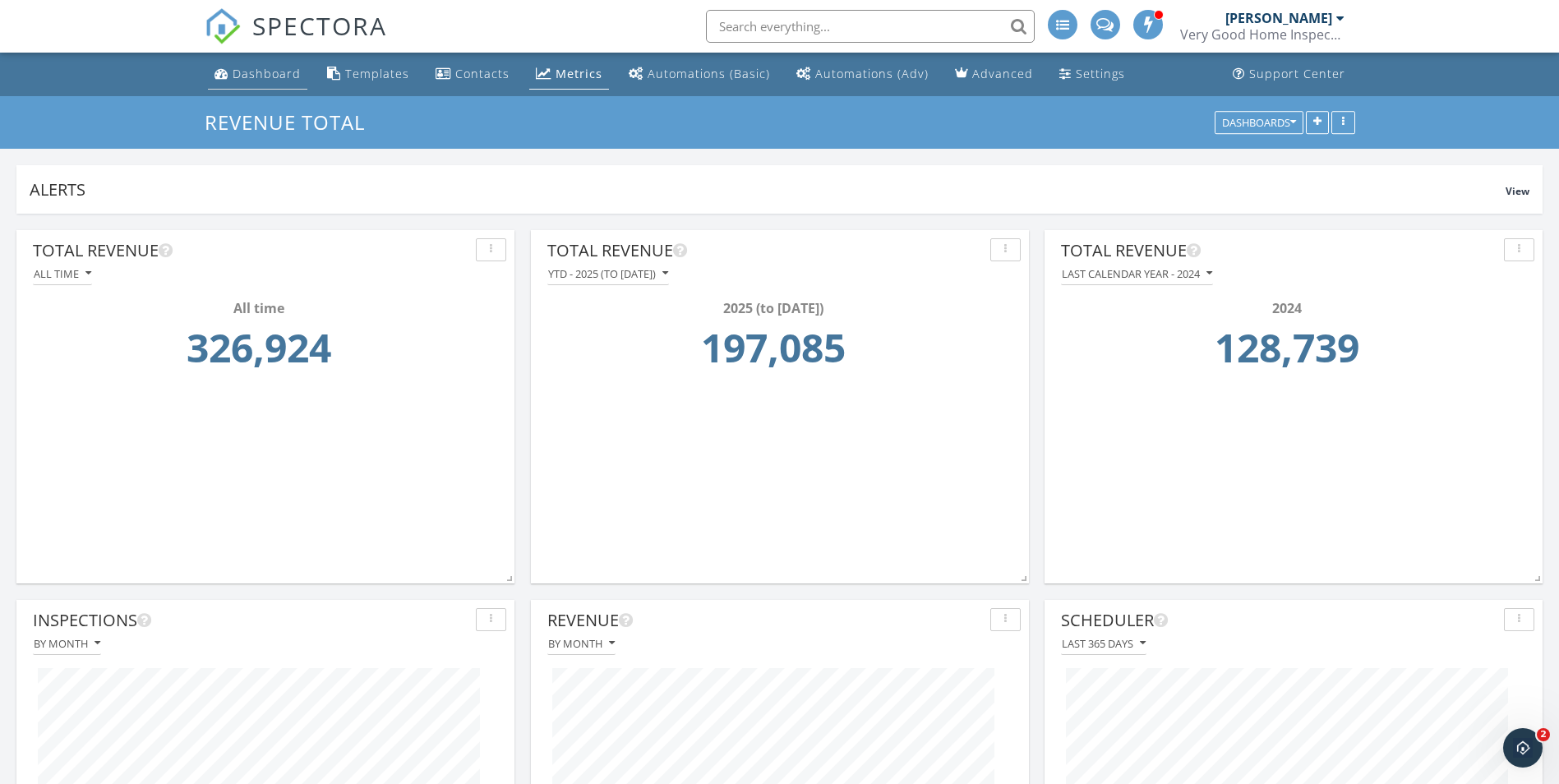
click at [267, 76] on div "Dashboard" at bounding box center [267, 73] width 68 height 16
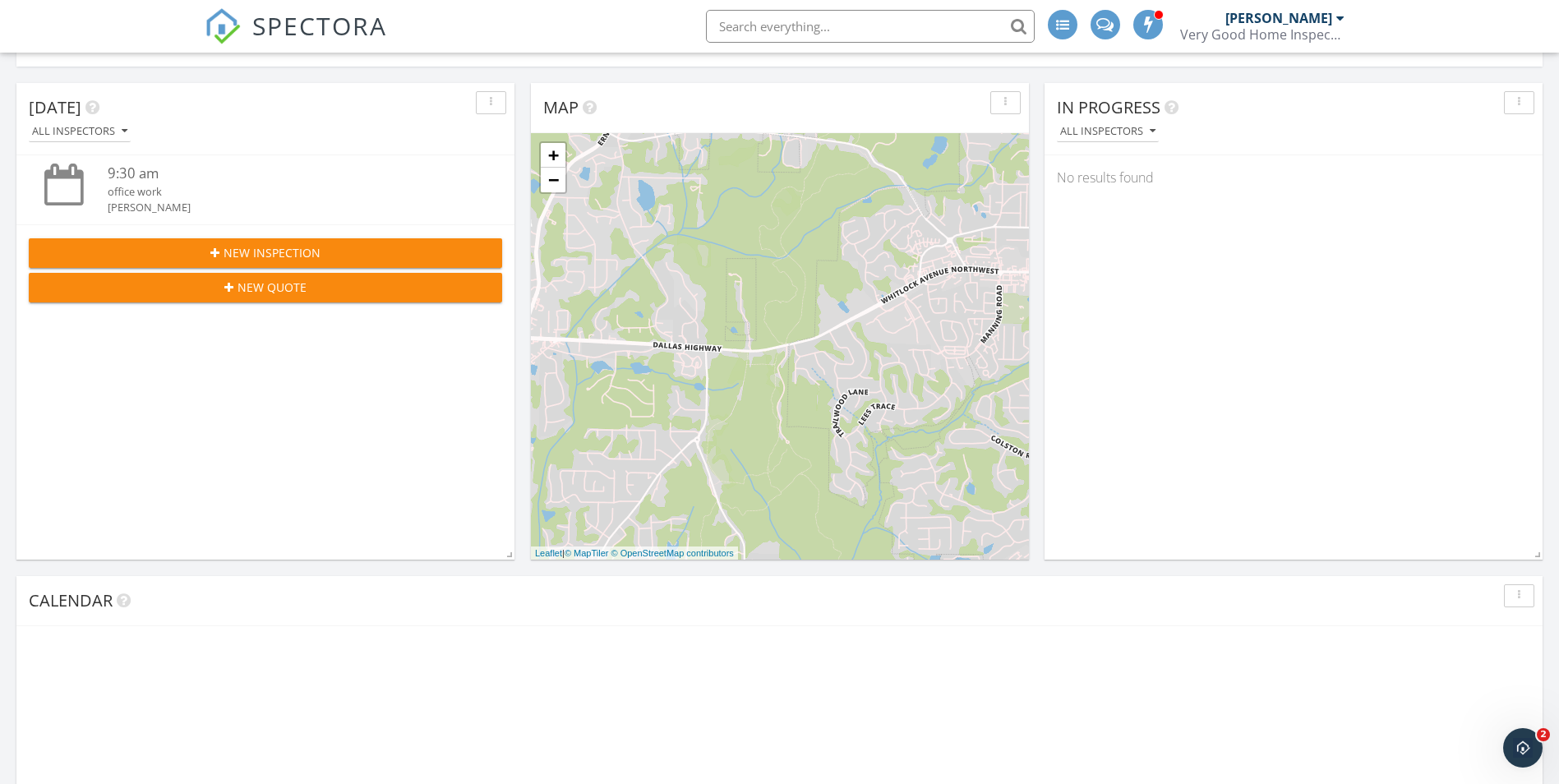
scroll to position [493, 0]
